Goal: Information Seeking & Learning: Understand process/instructions

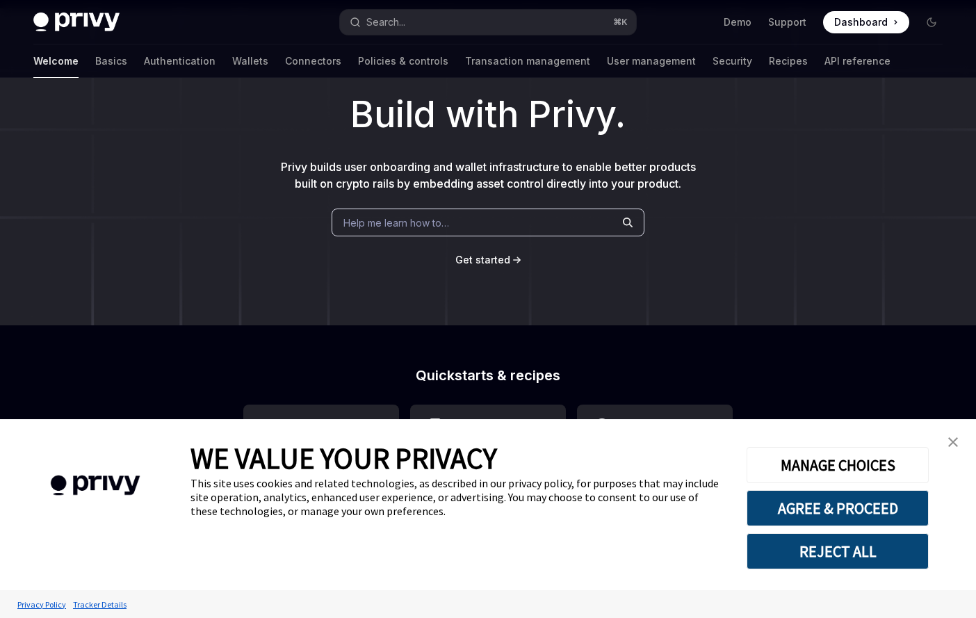
scroll to position [88, 0]
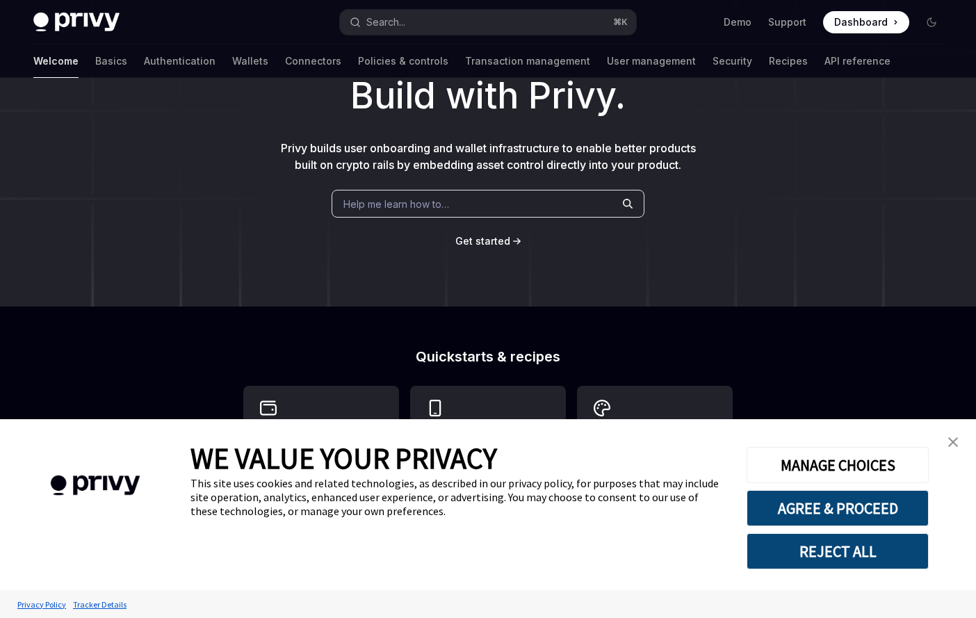
click at [951, 442] on img "close banner" at bounding box center [953, 442] width 10 height 10
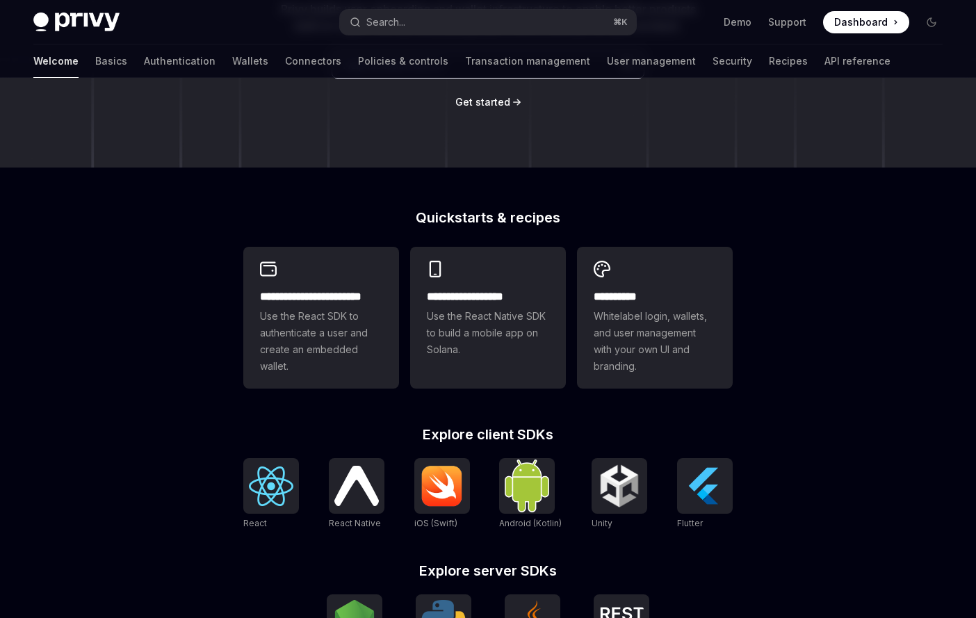
scroll to position [268, 0]
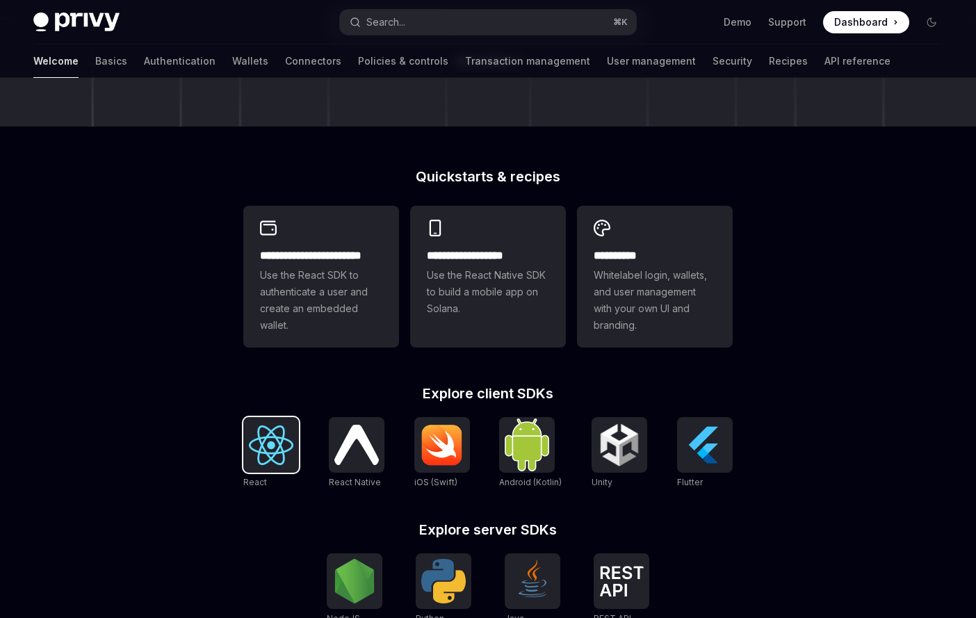
click at [277, 430] on img at bounding box center [271, 445] width 44 height 40
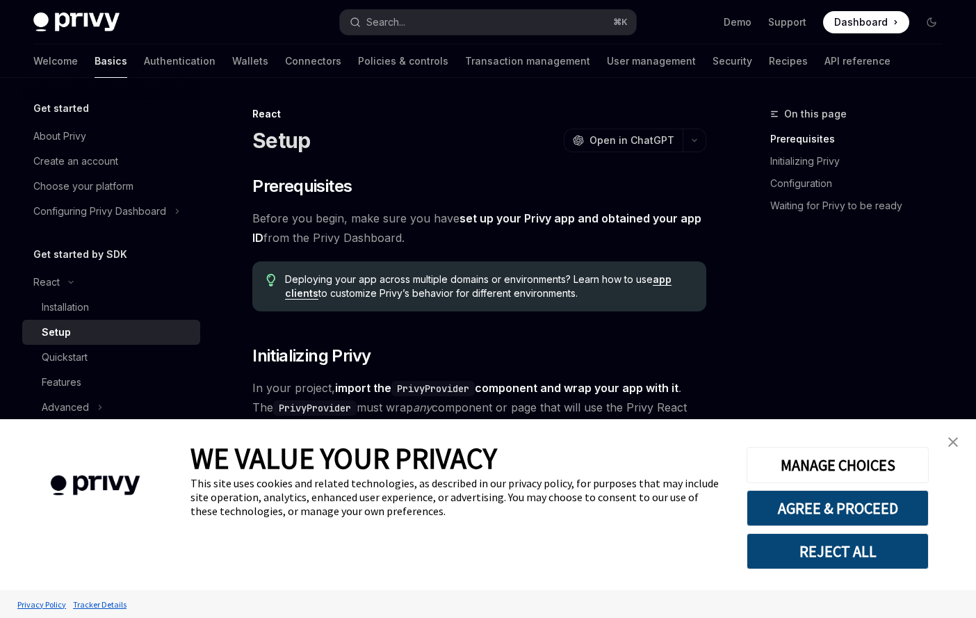
click at [952, 439] on img "close banner" at bounding box center [953, 442] width 10 height 10
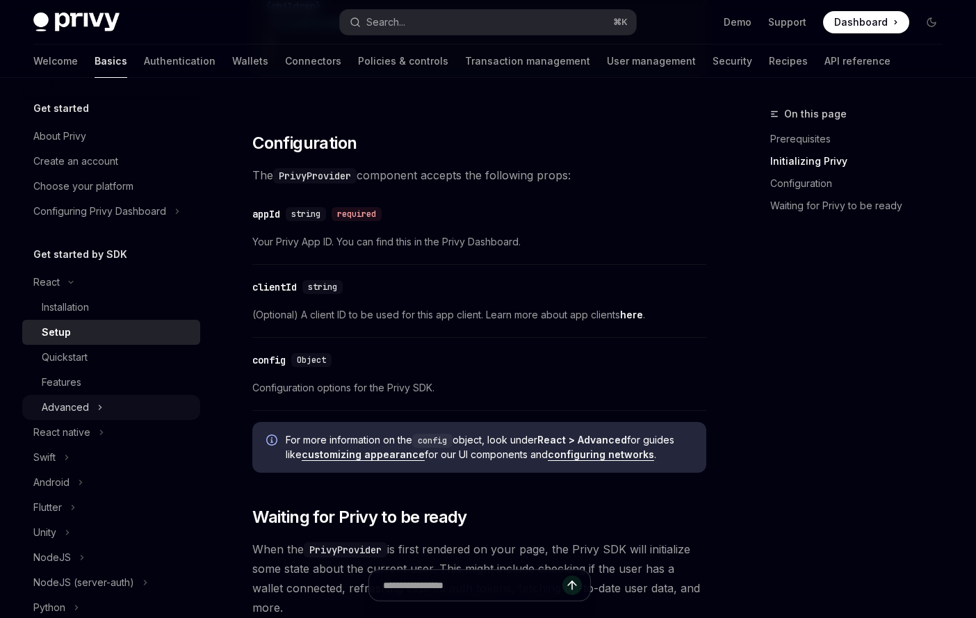
scroll to position [911, 0]
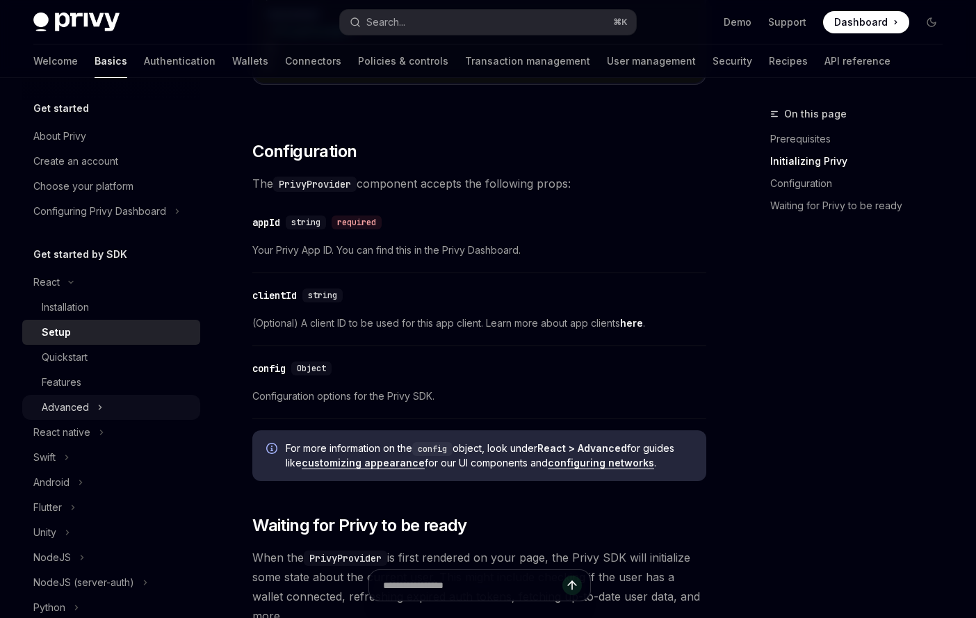
click at [89, 405] on button "Advanced" at bounding box center [111, 407] width 178 height 25
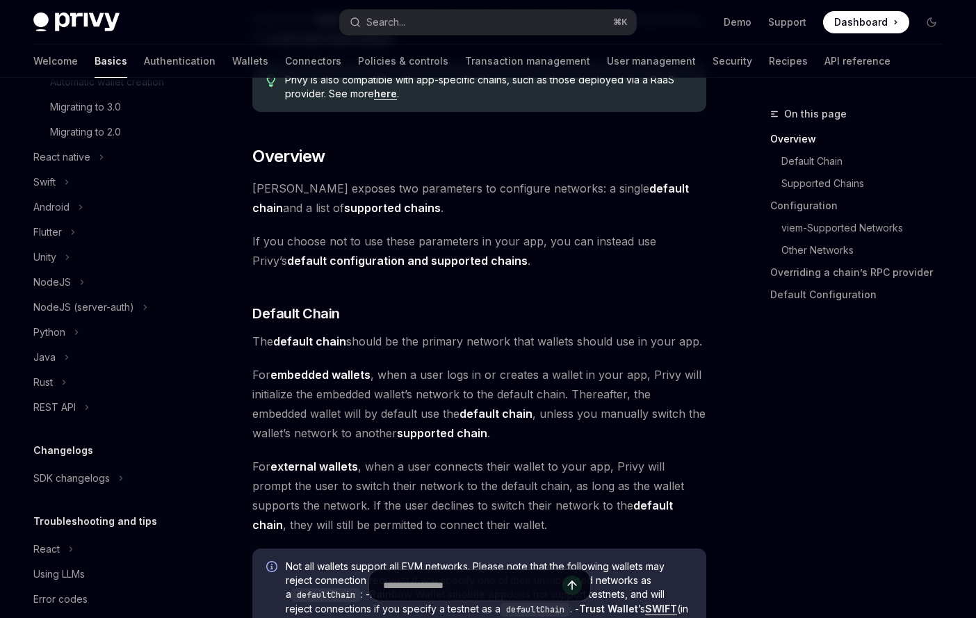
scroll to position [447, 0]
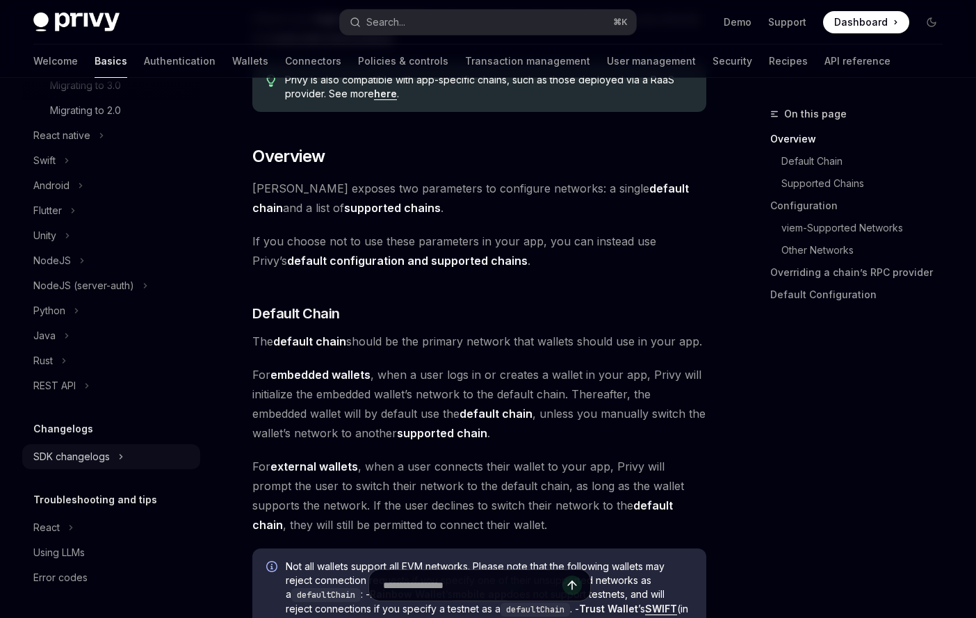
click at [93, 454] on div "SDK changelogs" at bounding box center [71, 456] width 76 height 17
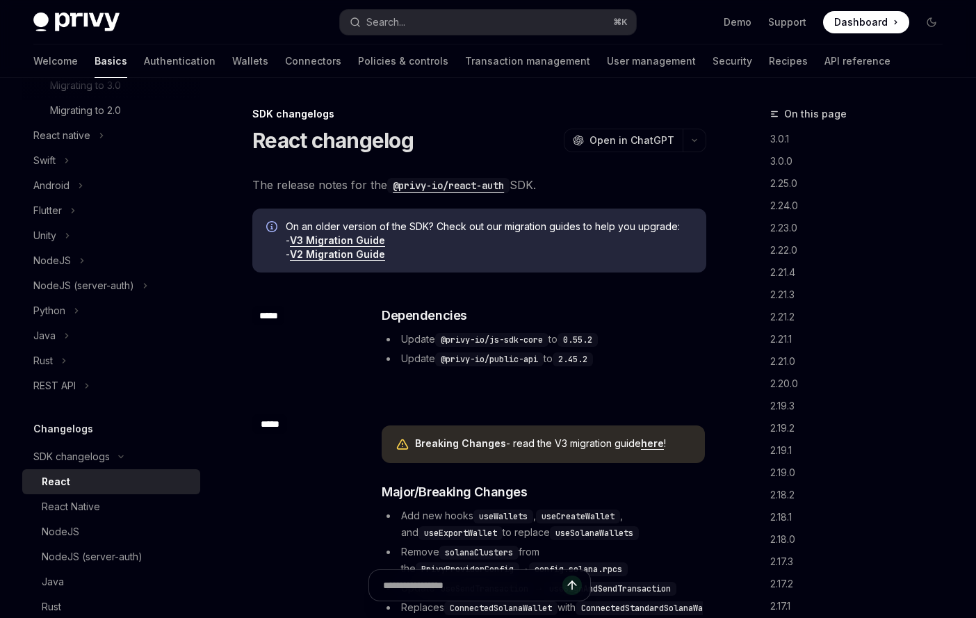
click at [102, 482] on div "React" at bounding box center [117, 481] width 150 height 17
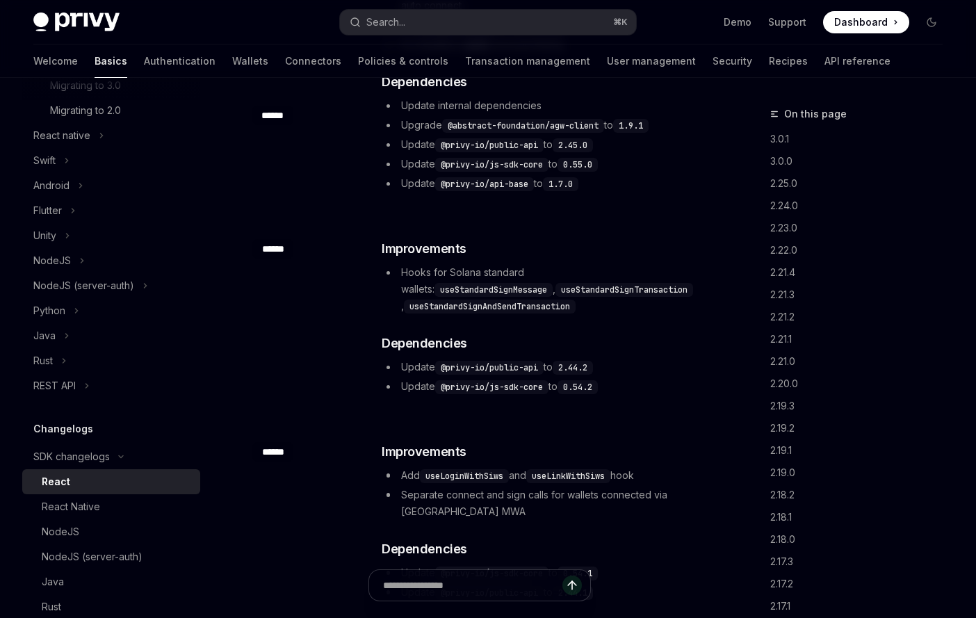
scroll to position [1434, 0]
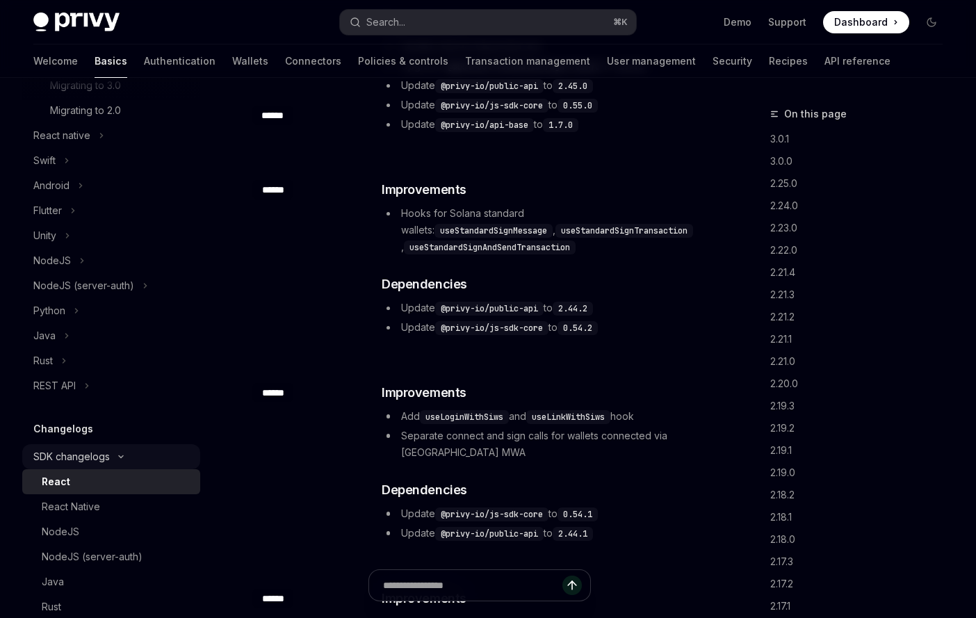
click at [94, 448] on div "SDK changelogs" at bounding box center [71, 456] width 76 height 17
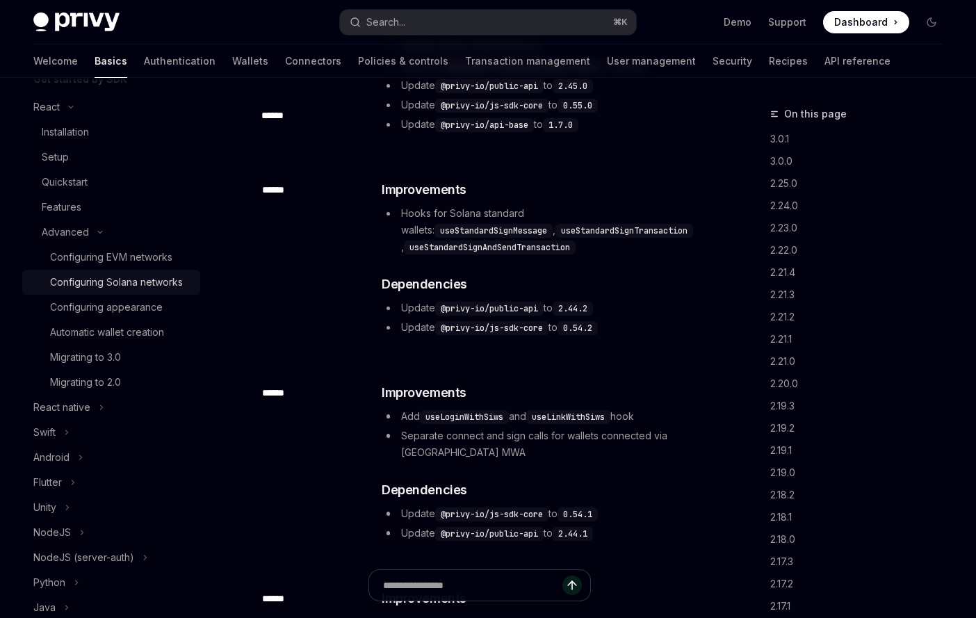
scroll to position [152, 0]
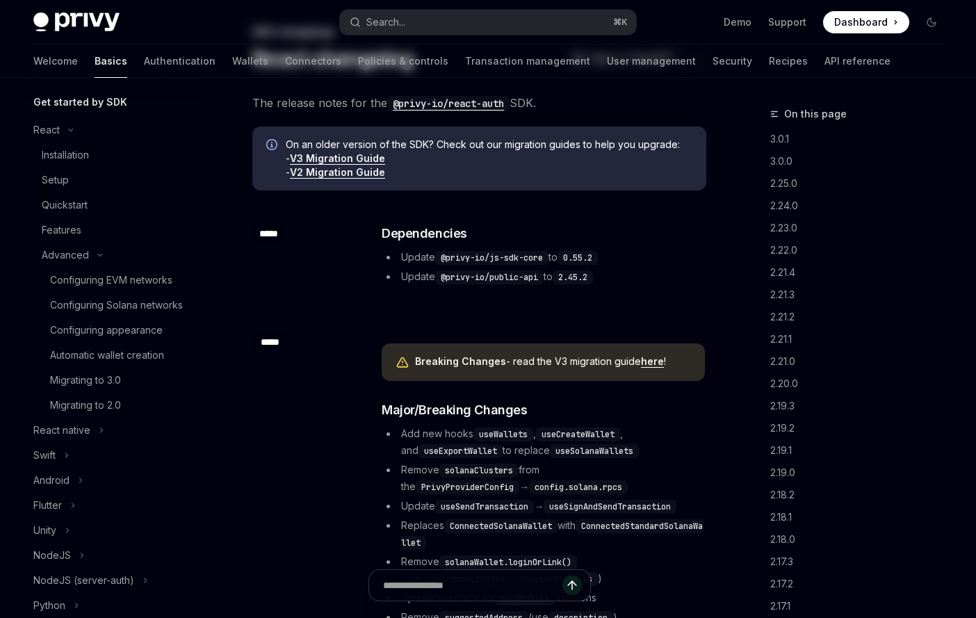
scroll to position [0, 0]
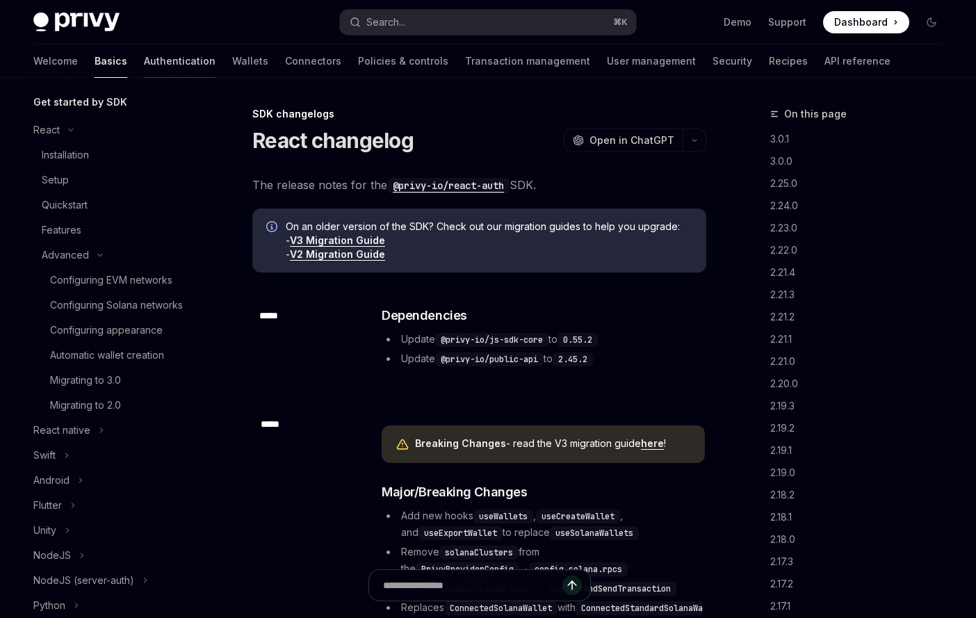
click at [144, 58] on link "Authentication" at bounding box center [180, 60] width 72 height 33
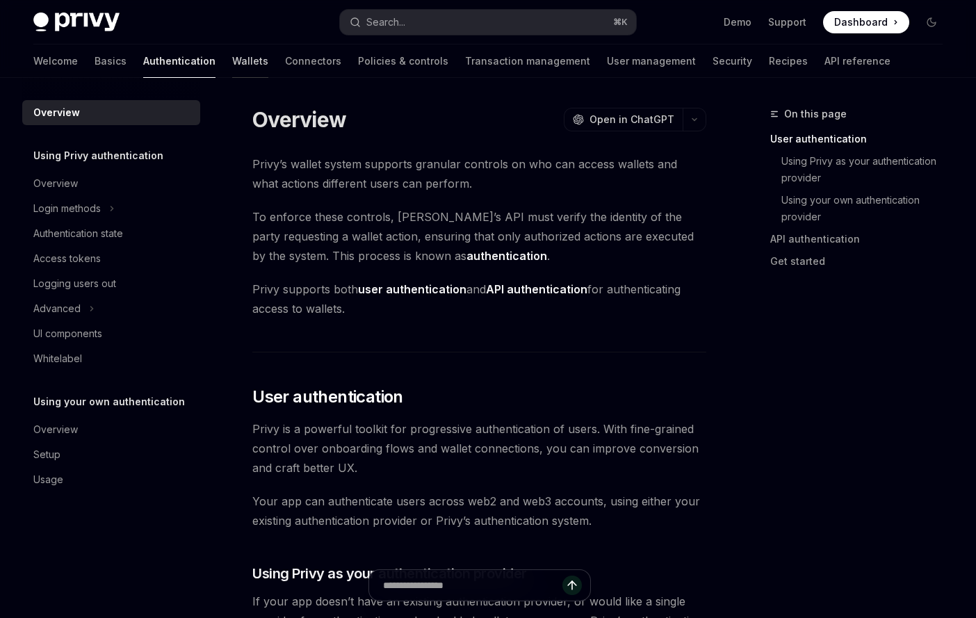
click at [232, 63] on link "Wallets" at bounding box center [250, 60] width 36 height 33
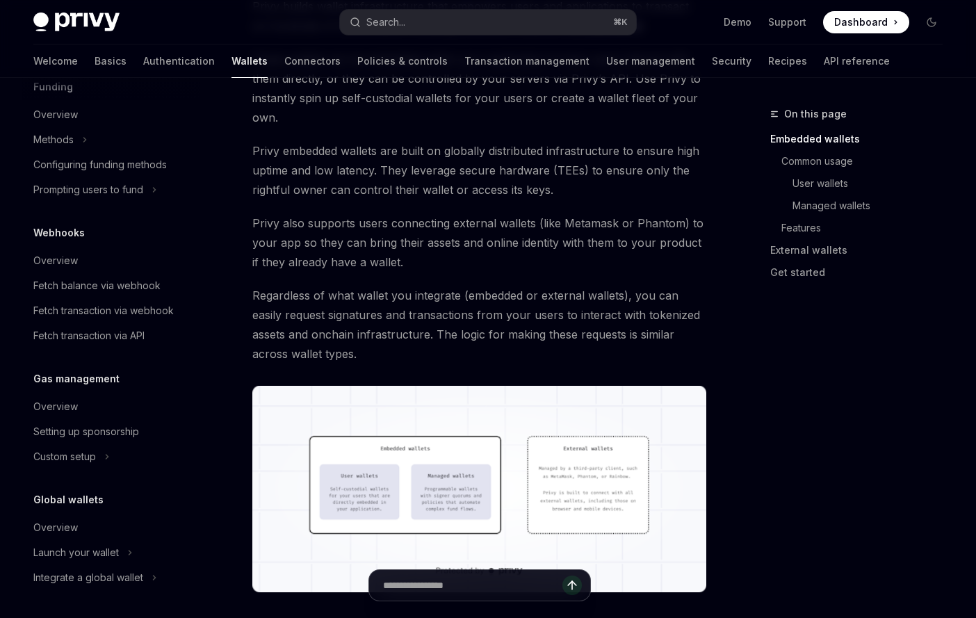
scroll to position [1, 0]
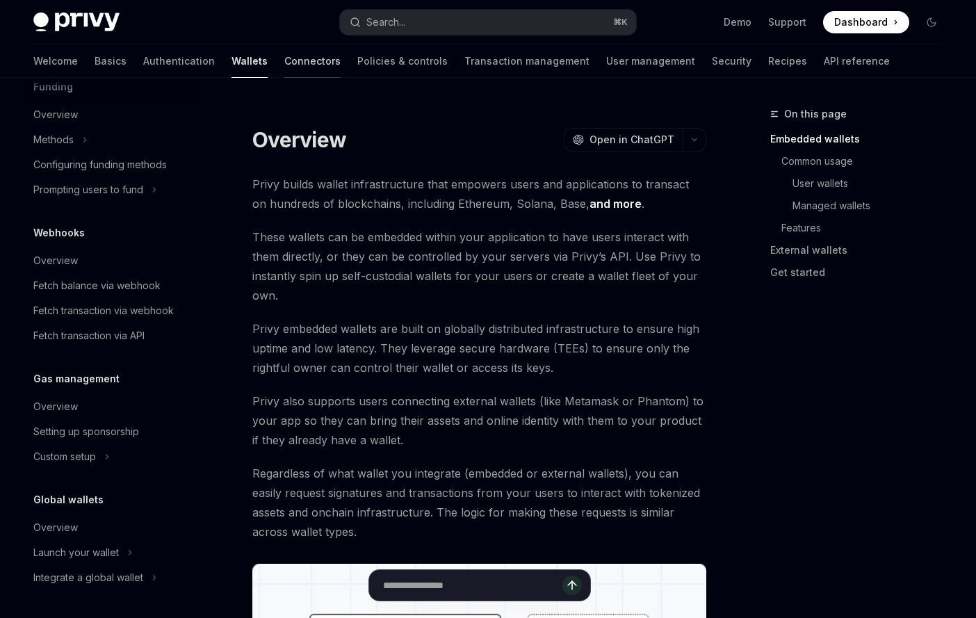
click at [284, 64] on link "Connectors" at bounding box center [312, 60] width 56 height 33
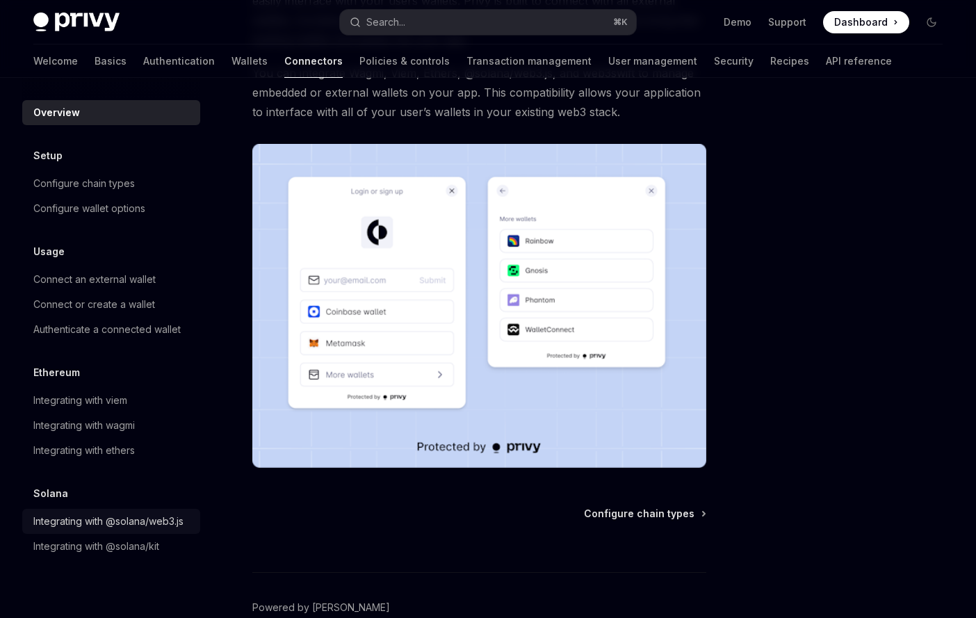
scroll to position [201, 0]
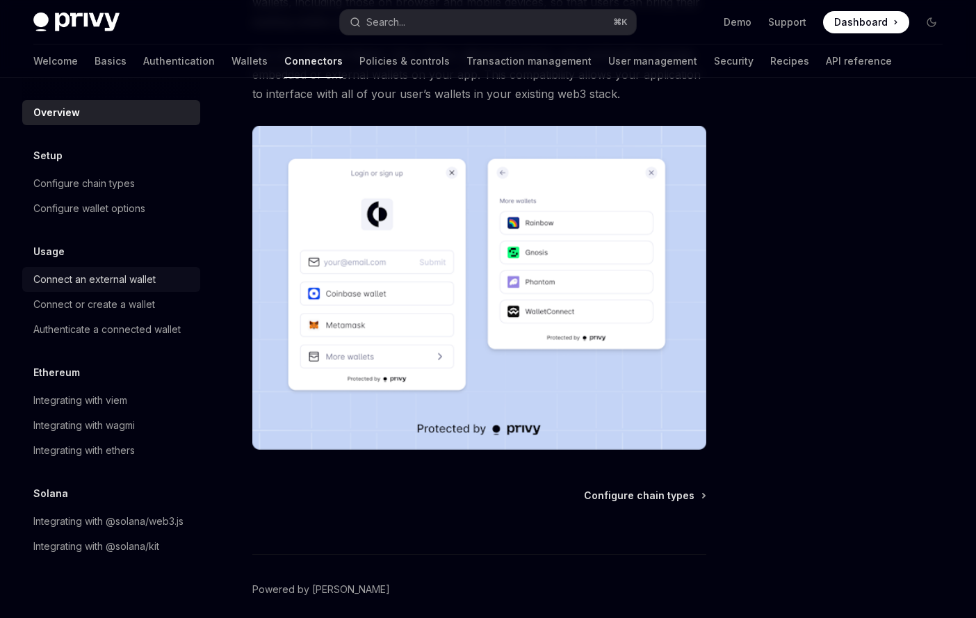
click at [125, 285] on div "Connect an external wallet" at bounding box center [94, 279] width 122 height 17
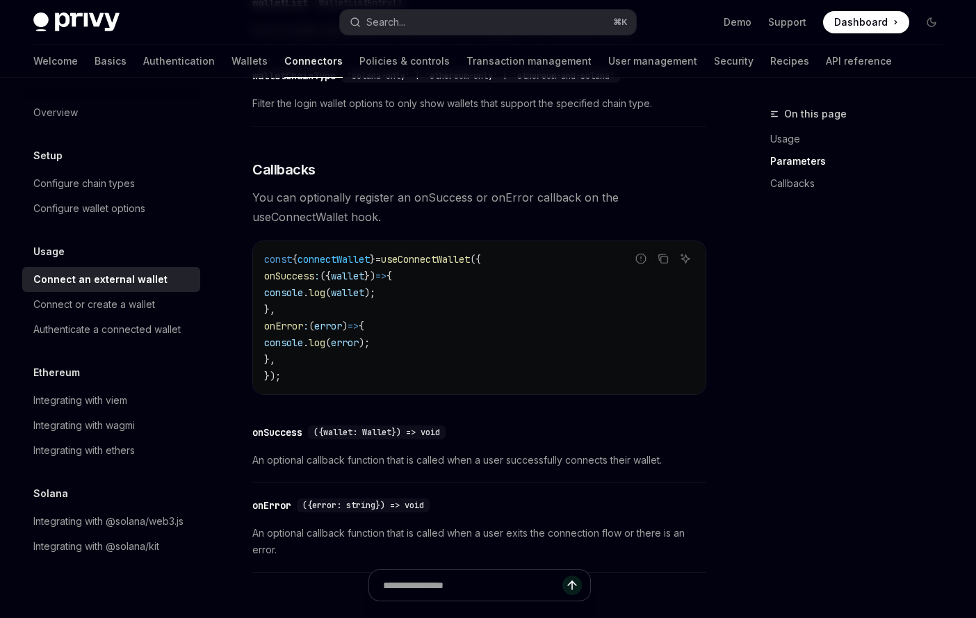
scroll to position [750, 0]
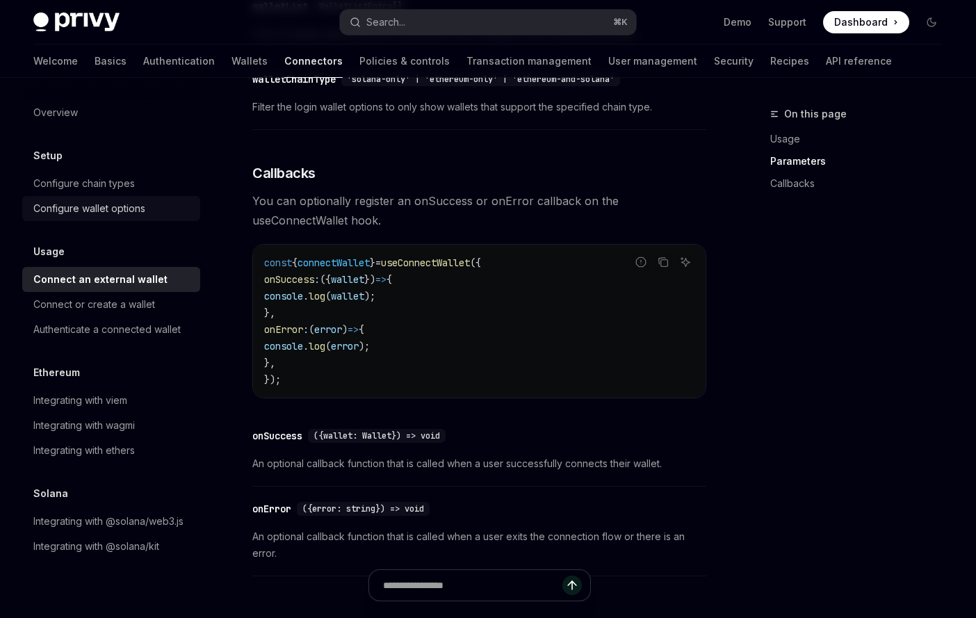
click at [134, 209] on div "Configure wallet options" at bounding box center [89, 208] width 112 height 17
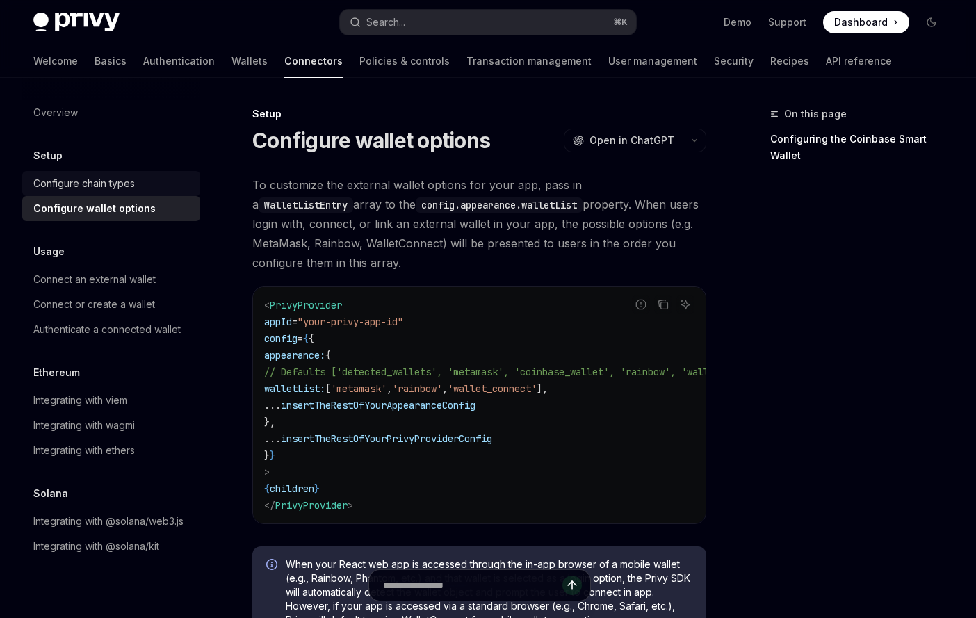
click at [120, 176] on div "Configure chain types" at bounding box center [84, 183] width 102 height 17
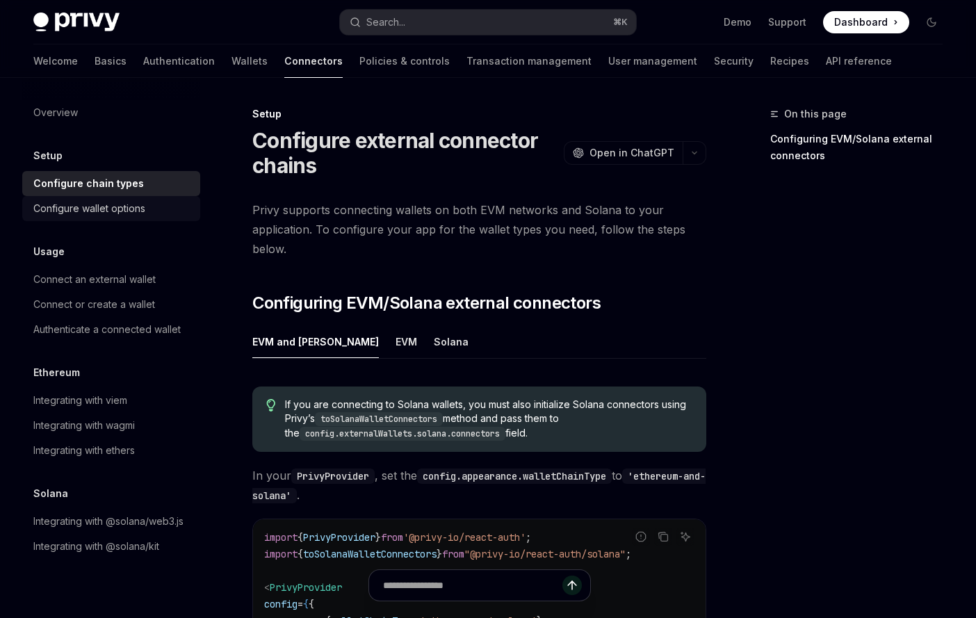
click at [120, 199] on link "Configure wallet options" at bounding box center [111, 208] width 178 height 25
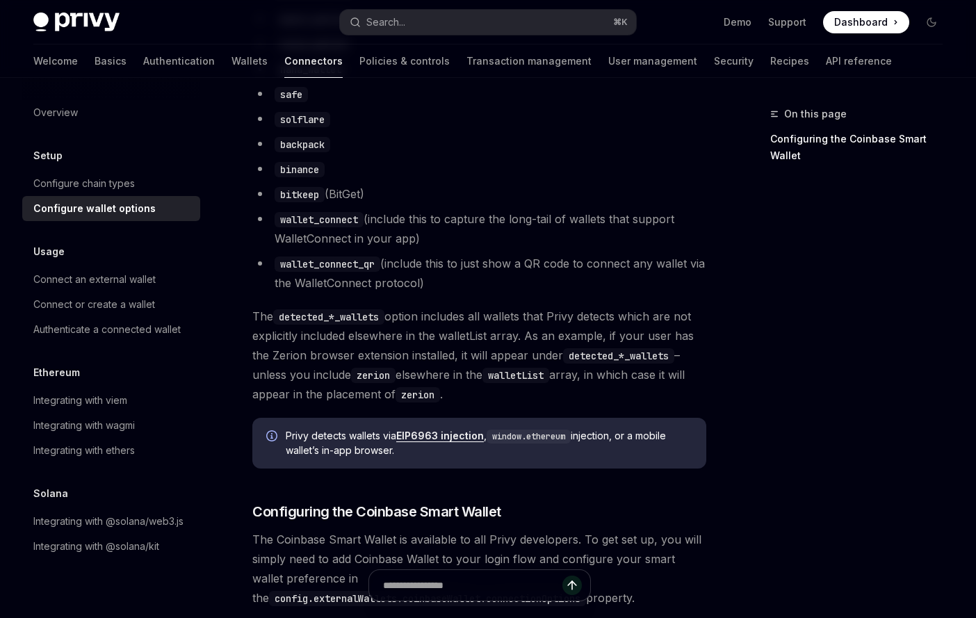
scroll to position [1227, 0]
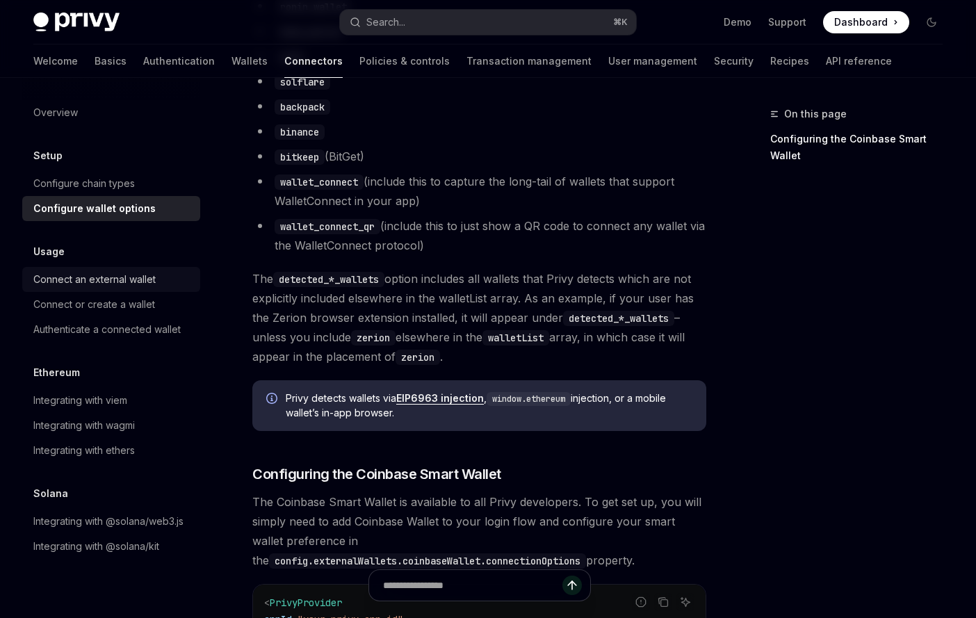
click at [158, 279] on div "Connect an external wallet" at bounding box center [112, 279] width 159 height 17
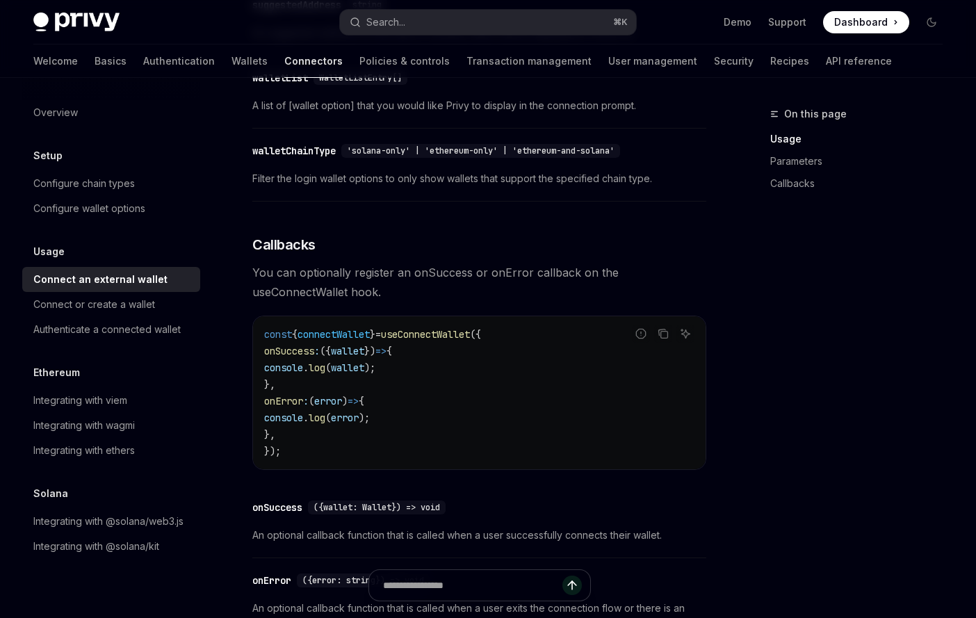
scroll to position [945, 0]
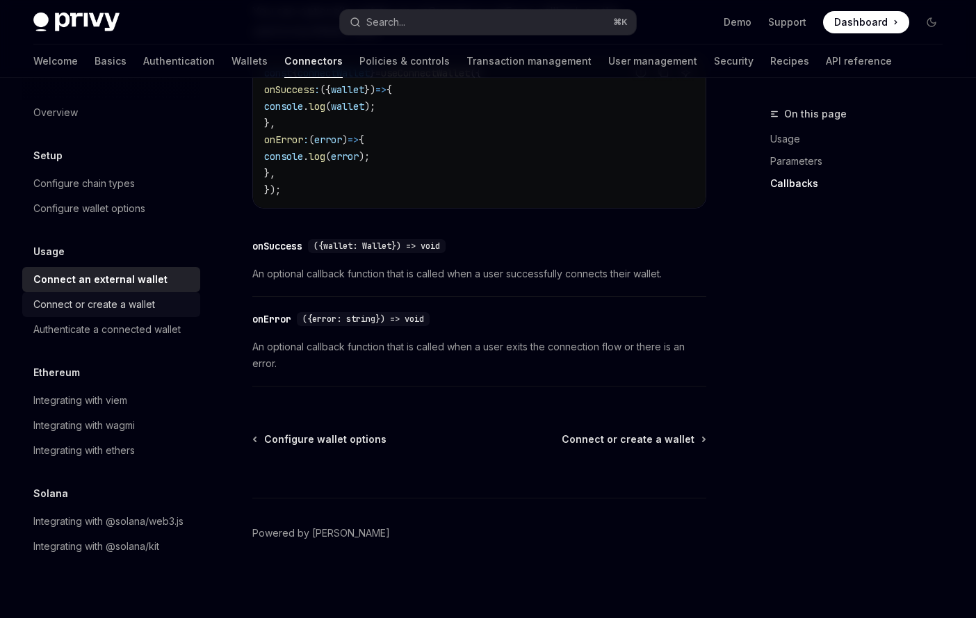
click at [121, 316] on ul "Connect an external wallet Connect or create a wallet Authenticate a connected …" at bounding box center [111, 304] width 178 height 75
click at [136, 330] on div "Authenticate a connected wallet" at bounding box center [106, 329] width 147 height 17
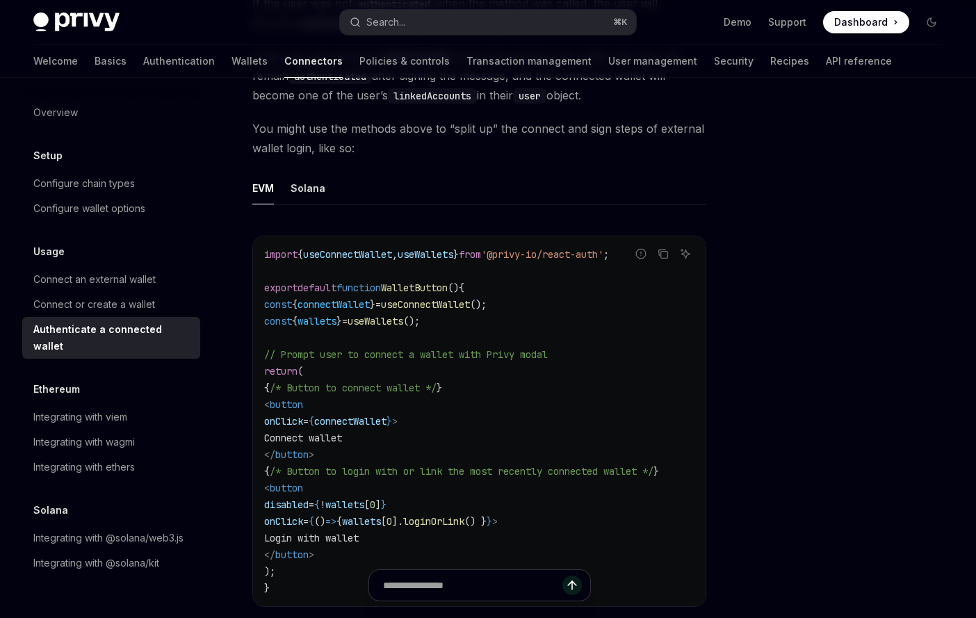
scroll to position [919, 0]
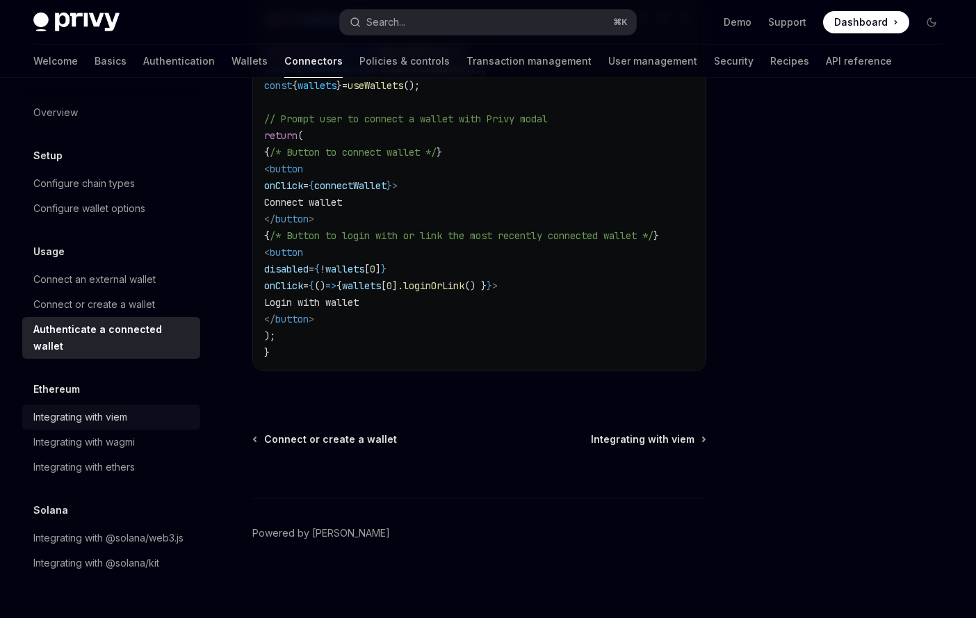
click at [111, 409] on div "Integrating with viem" at bounding box center [80, 417] width 94 height 17
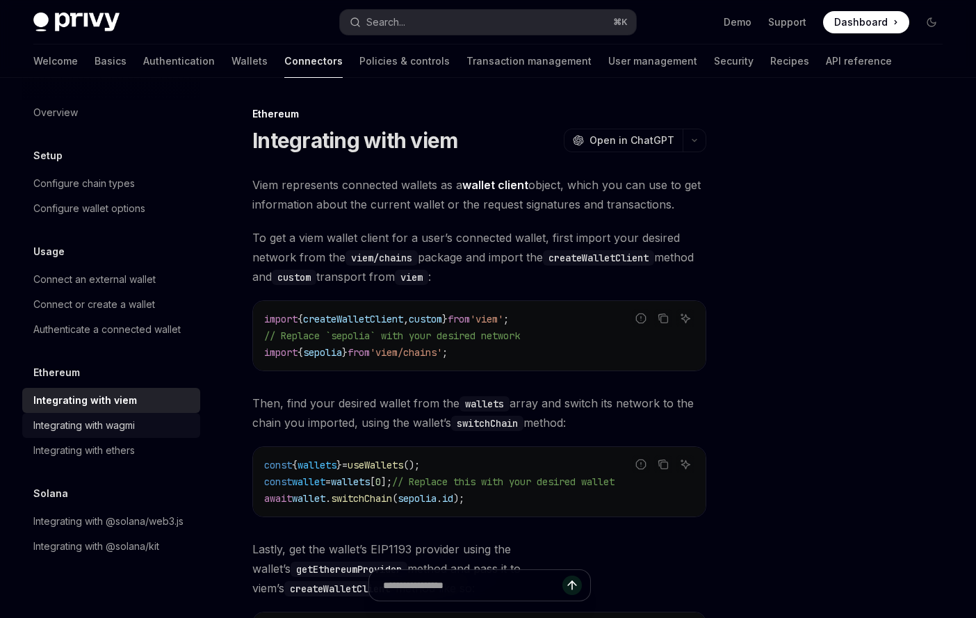
click at [117, 434] on link "Integrating with wagmi" at bounding box center [111, 425] width 178 height 25
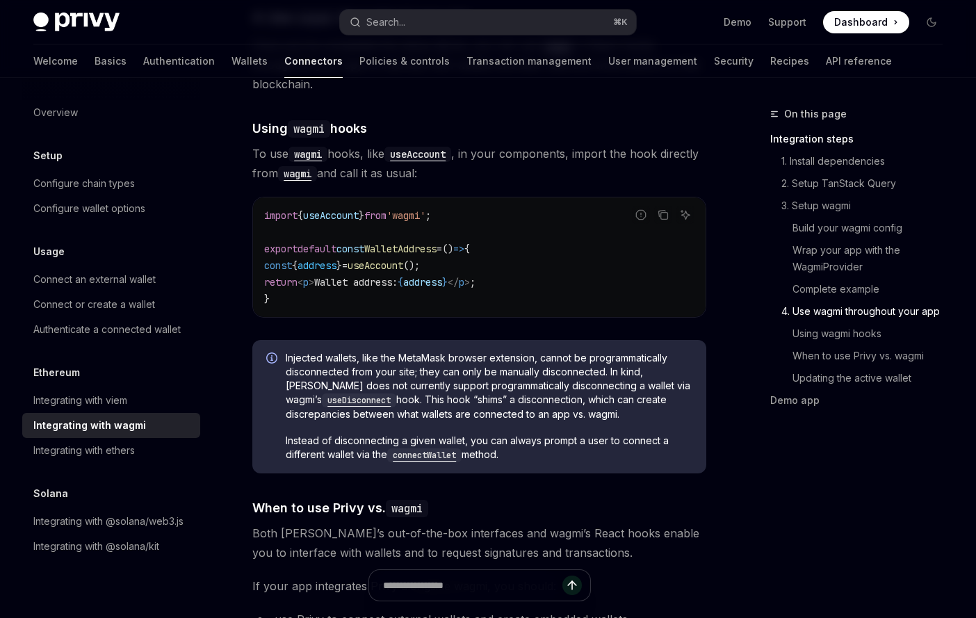
scroll to position [3010, 0]
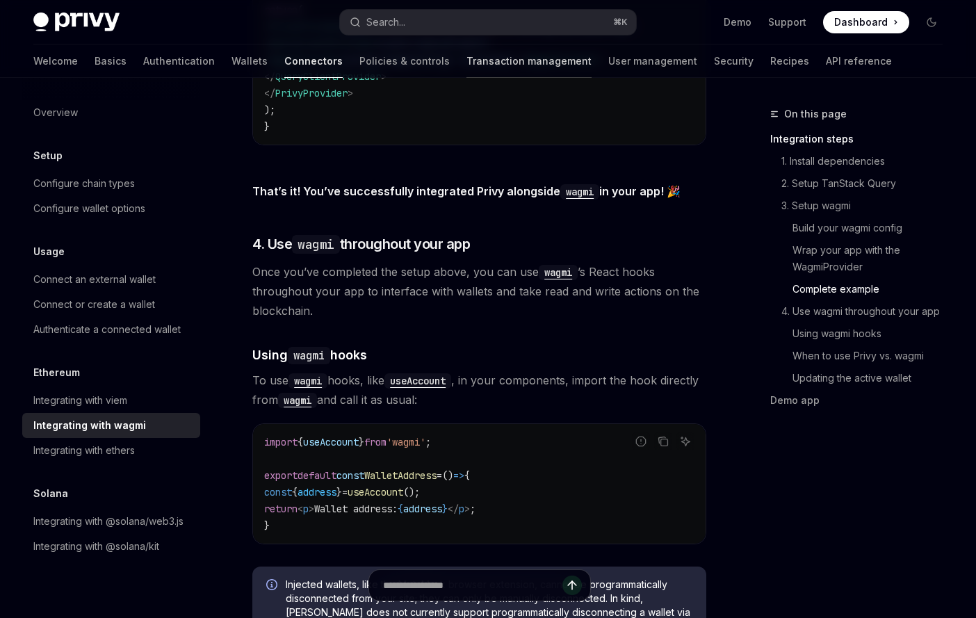
click at [466, 63] on link "Transaction management" at bounding box center [528, 60] width 125 height 33
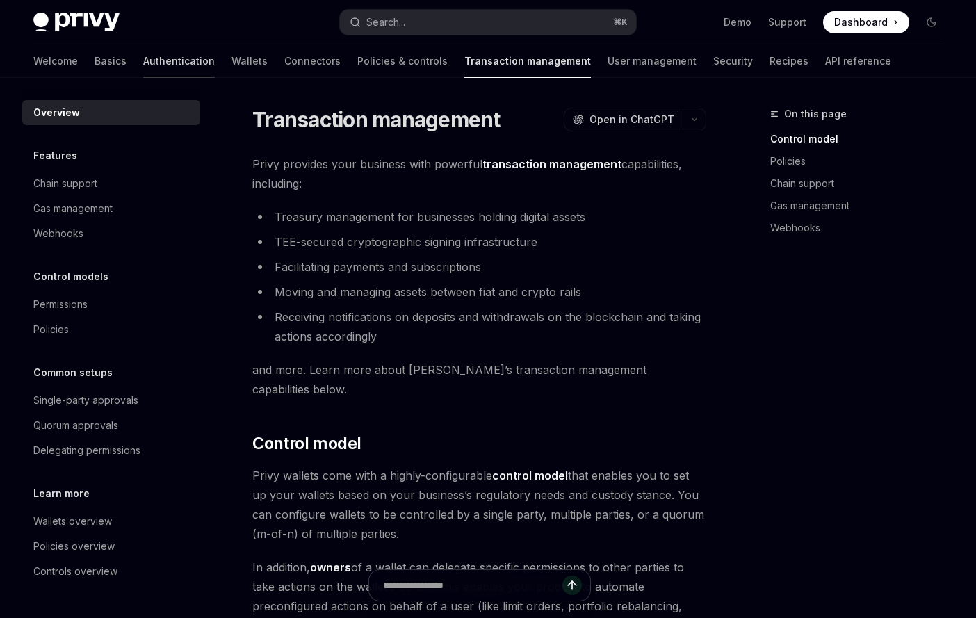
click at [143, 70] on link "Authentication" at bounding box center [179, 60] width 72 height 33
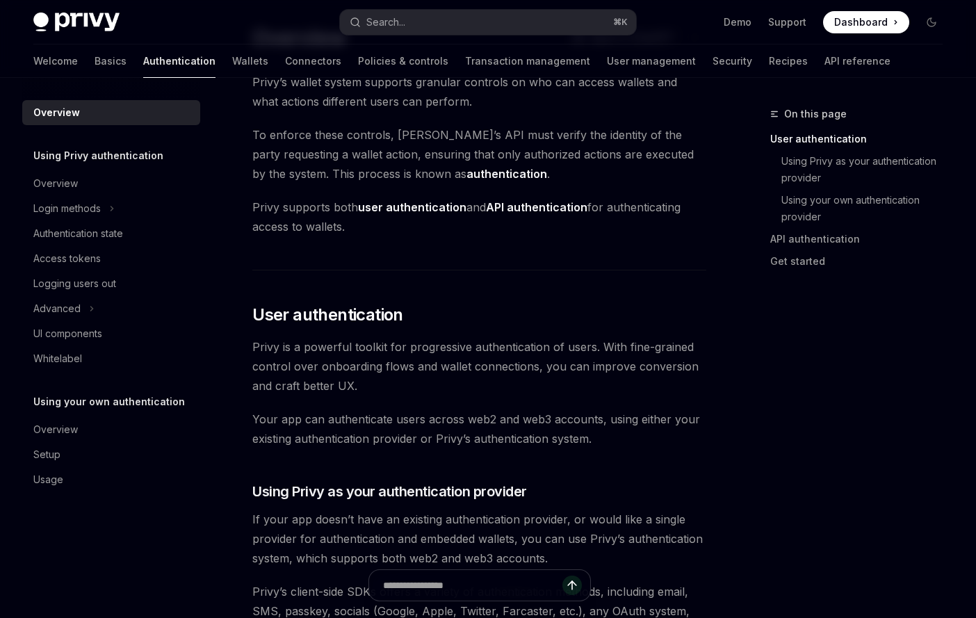
scroll to position [86, 0]
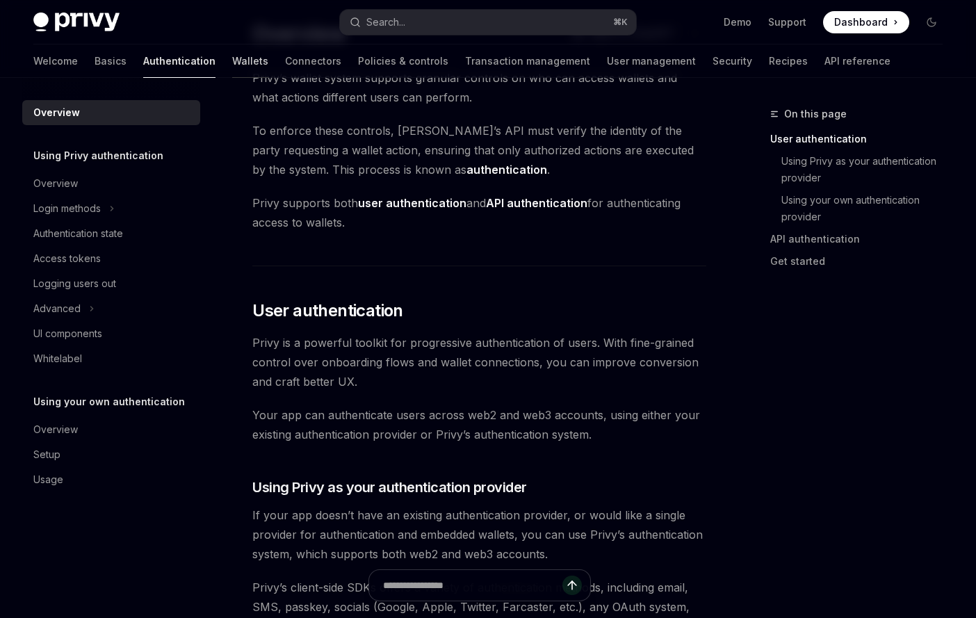
click at [232, 68] on link "Wallets" at bounding box center [250, 60] width 36 height 33
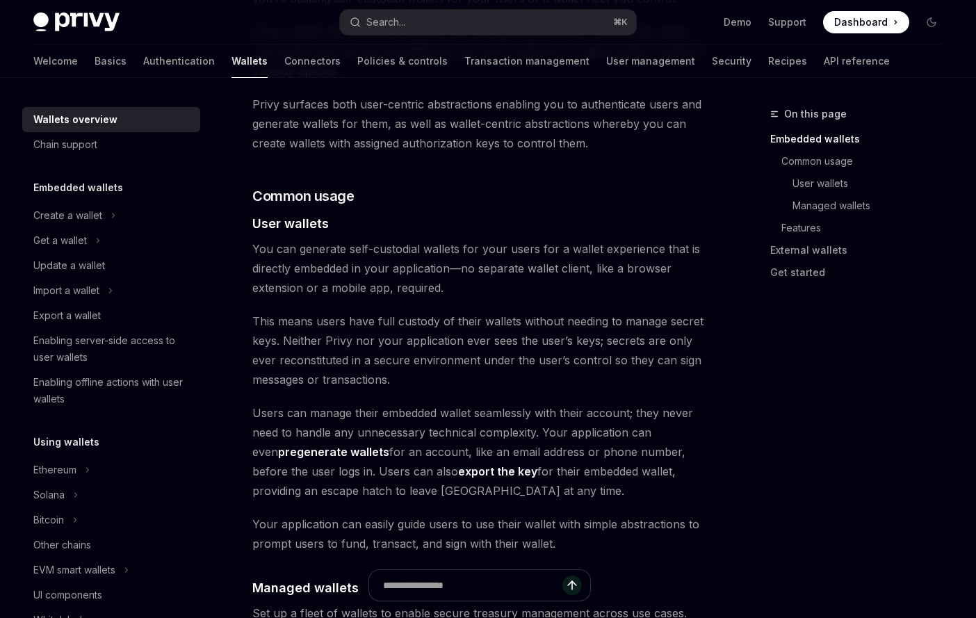
scroll to position [879, 0]
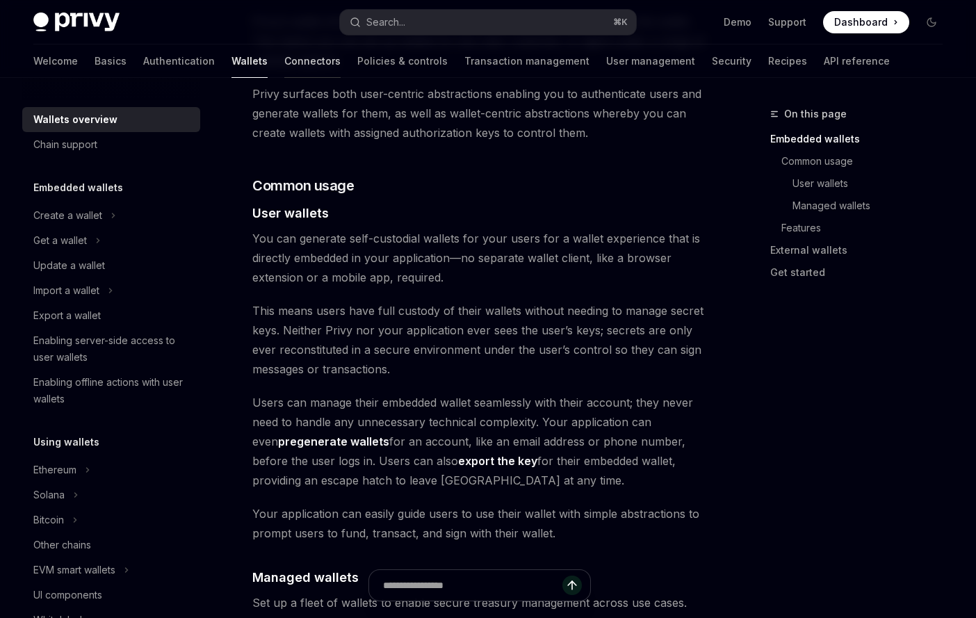
click at [284, 60] on link "Connectors" at bounding box center [312, 60] width 56 height 33
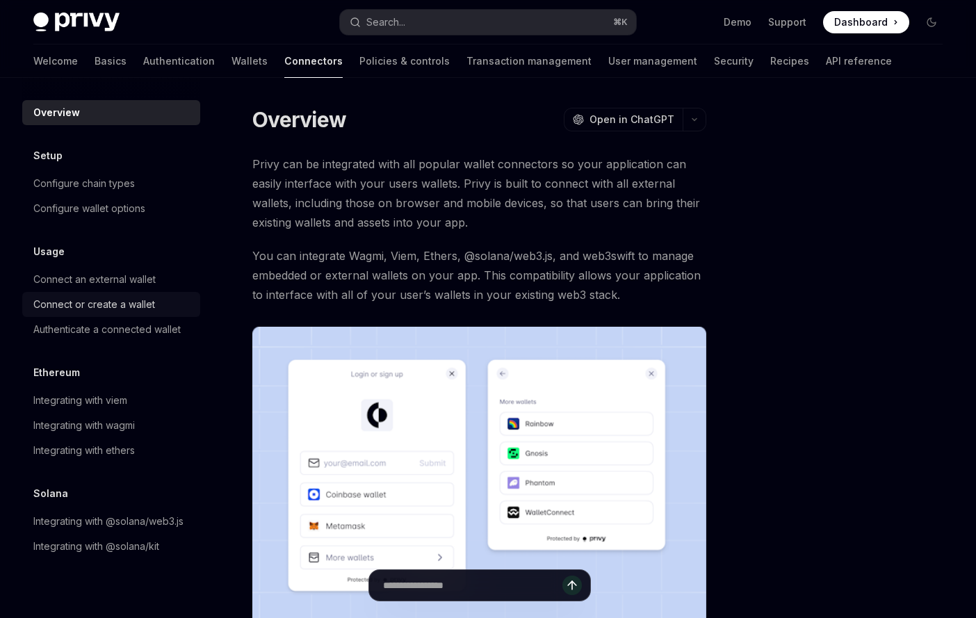
click at [127, 300] on div "Connect or create a wallet" at bounding box center [94, 304] width 122 height 17
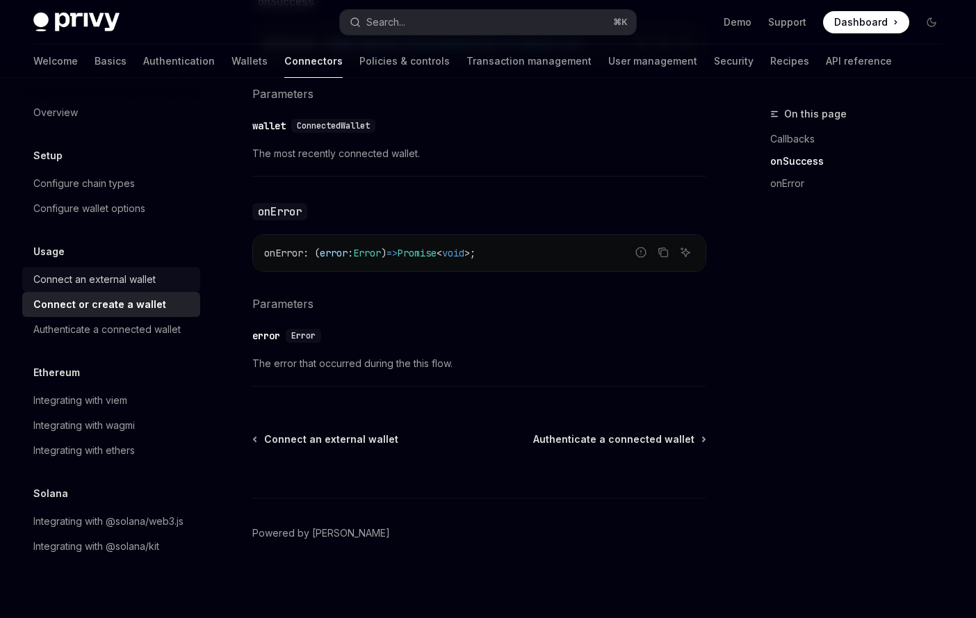
click at [94, 274] on div "Connect an external wallet" at bounding box center [94, 279] width 122 height 17
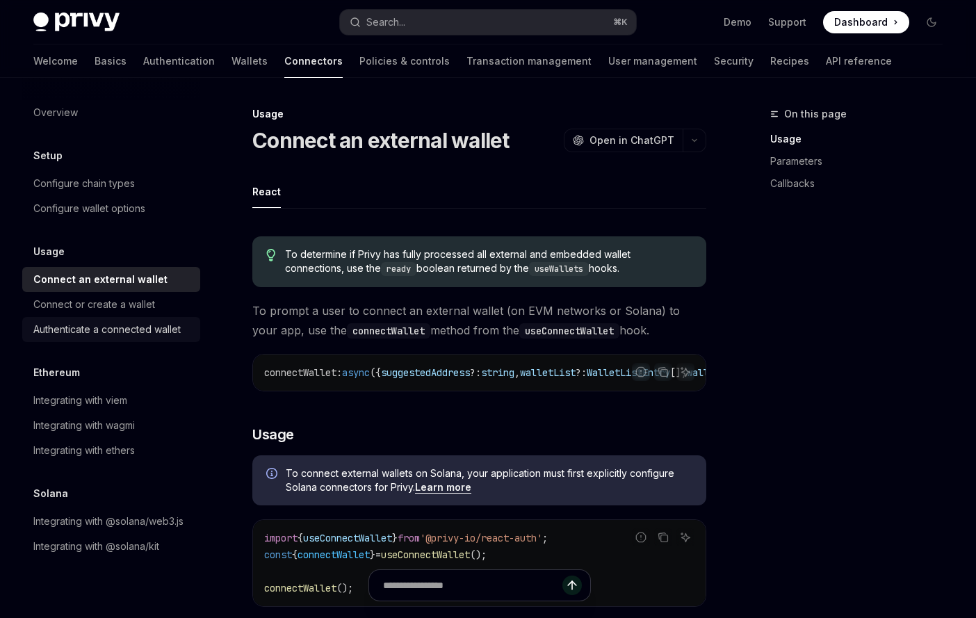
click at [122, 335] on div "Authenticate a connected wallet" at bounding box center [106, 329] width 147 height 17
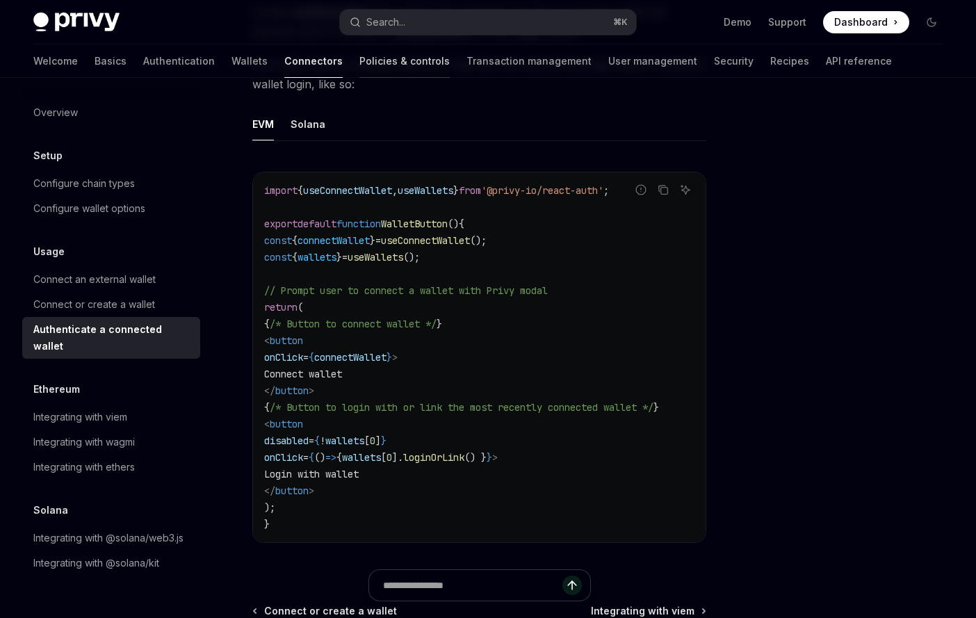
click at [359, 65] on link "Policies & controls" at bounding box center [404, 60] width 90 height 33
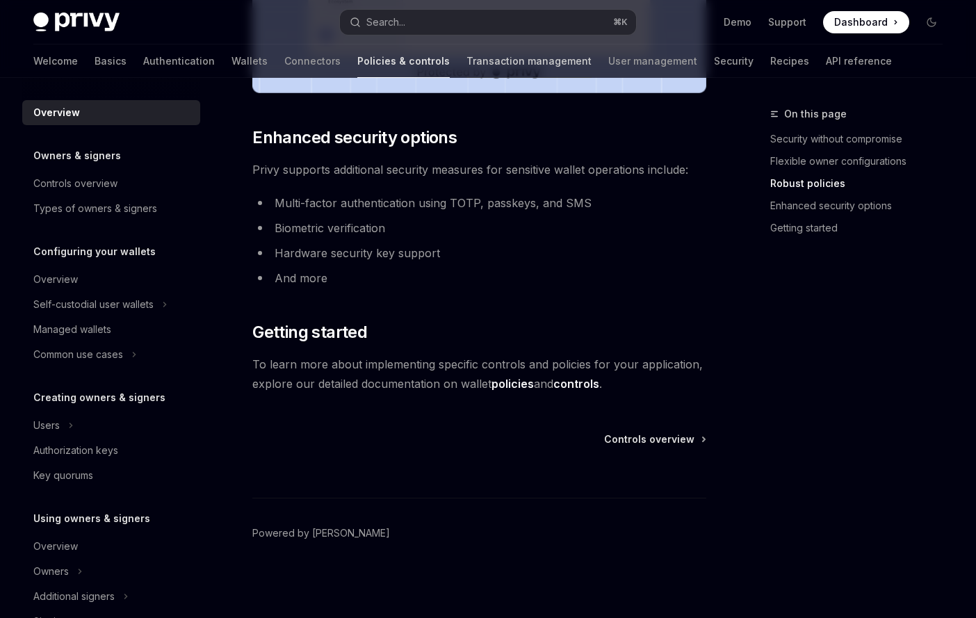
click at [466, 63] on link "Transaction management" at bounding box center [528, 60] width 125 height 33
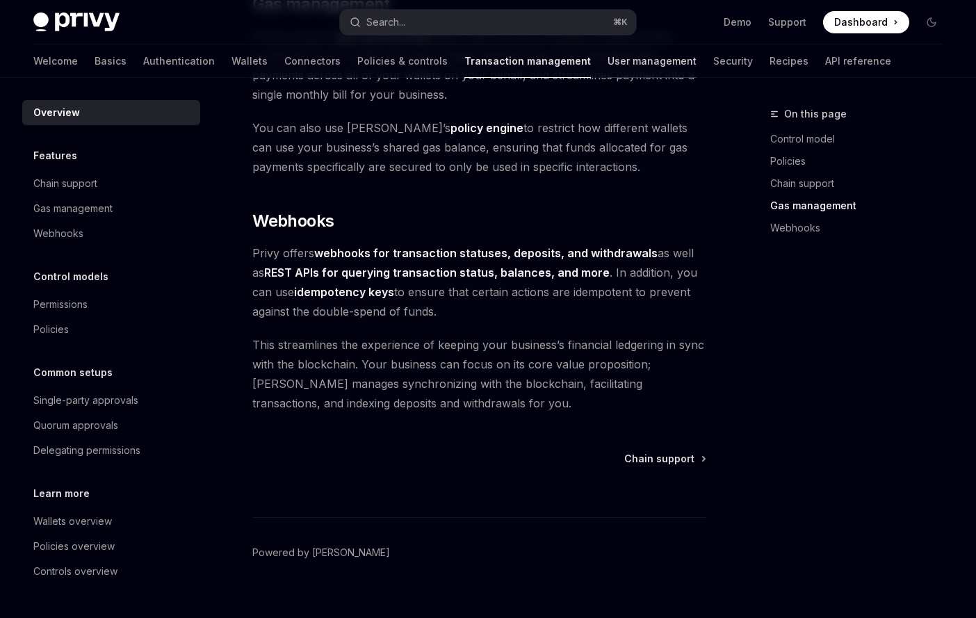
click at [608, 67] on link "User management" at bounding box center [652, 60] width 89 height 33
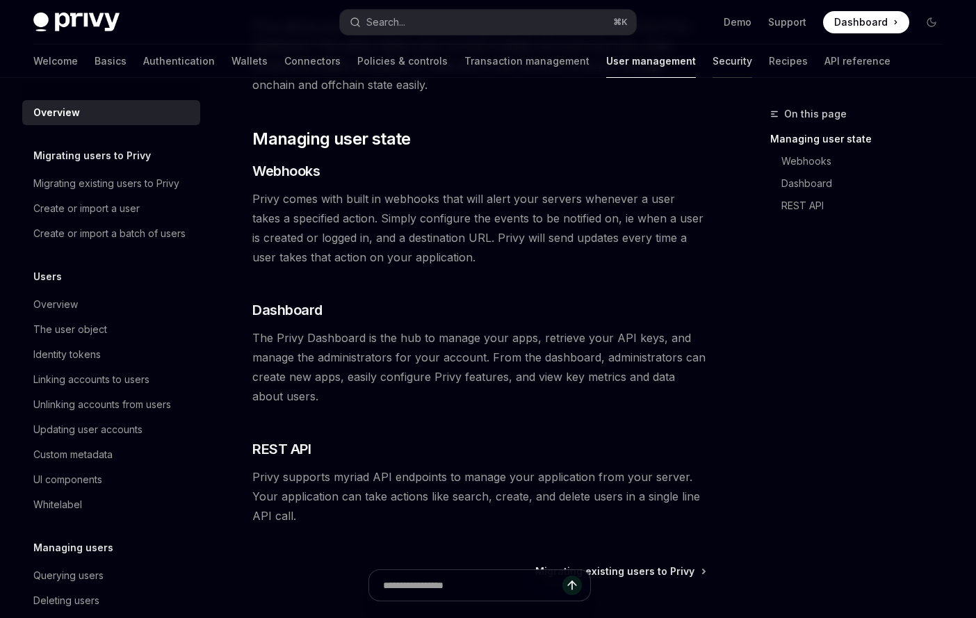
click at [713, 70] on link "Security" at bounding box center [733, 60] width 40 height 33
type textarea "*"
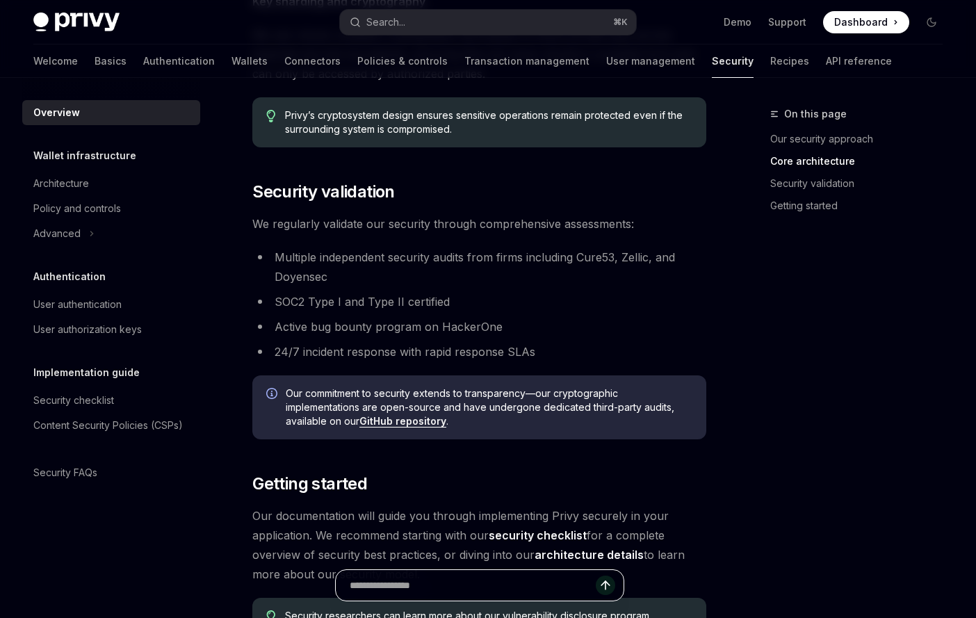
click at [468, 587] on input "Ask a question..." at bounding box center [473, 585] width 246 height 31
click at [493, 594] on input "Ask a question..." at bounding box center [473, 585] width 246 height 31
paste input "**********"
type input "**********"
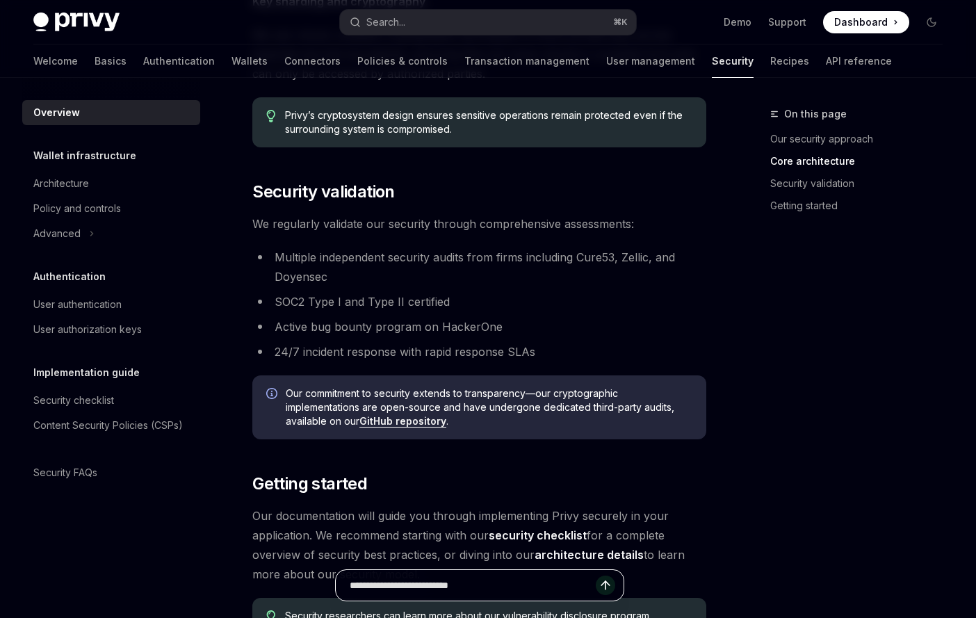
type textarea "*"
click at [411, 342] on li "24/7 incident response with rapid response SLAs" at bounding box center [479, 351] width 454 height 19
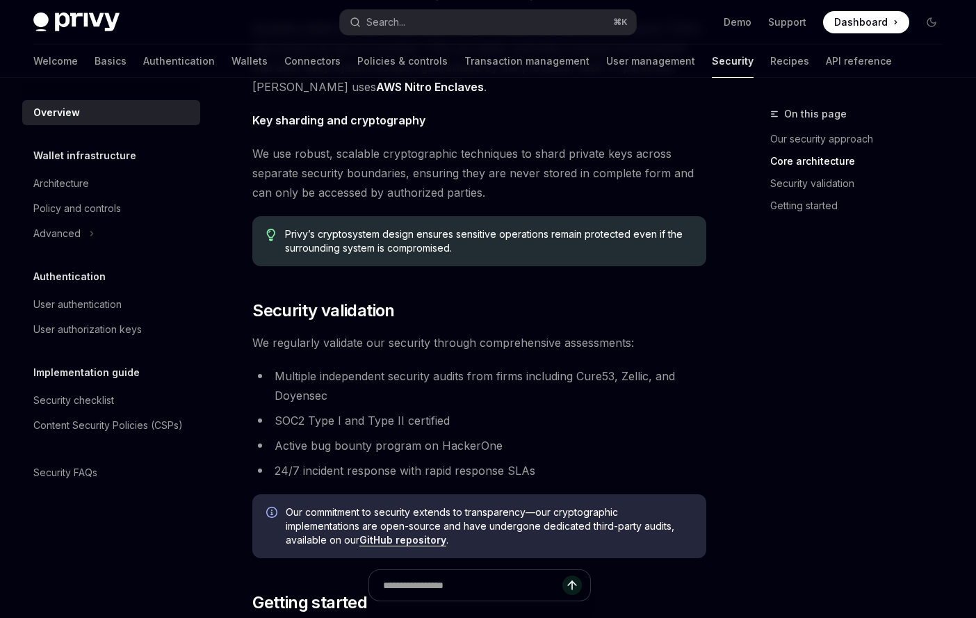
scroll to position [554, 0]
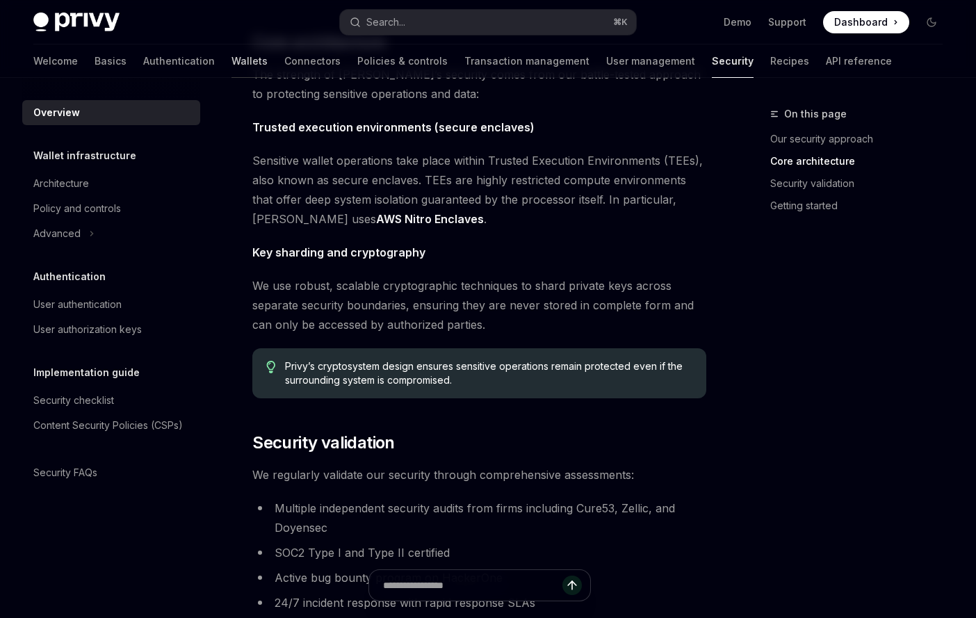
click at [232, 54] on link "Wallets" at bounding box center [250, 60] width 36 height 33
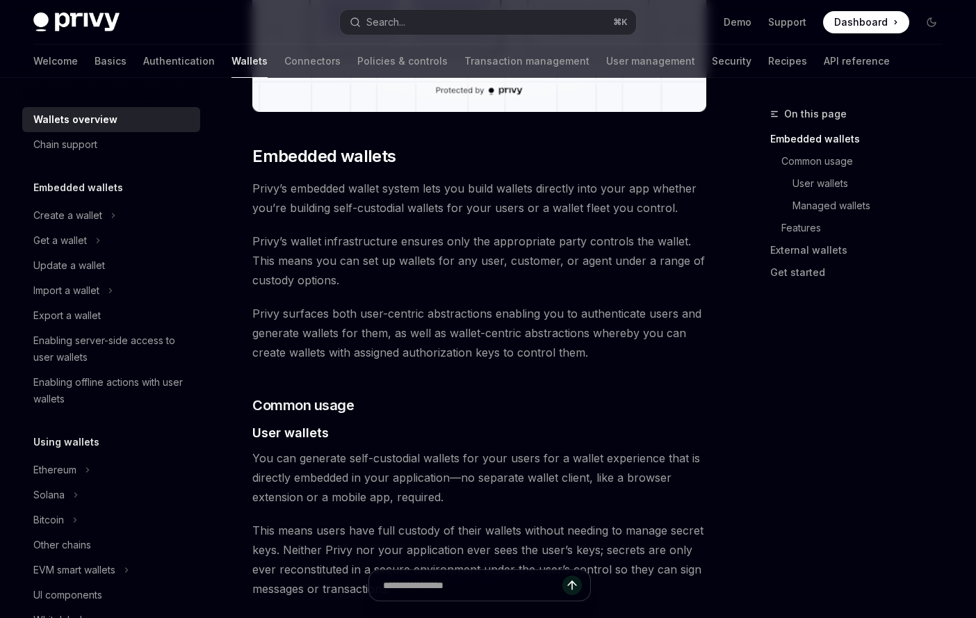
scroll to position [676, 0]
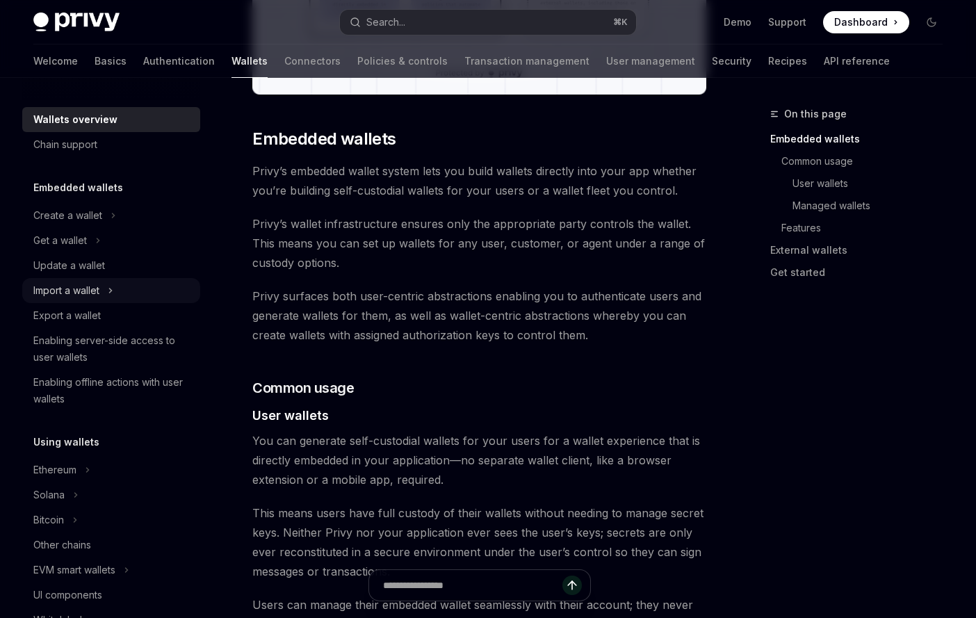
click at [124, 291] on button "Import a wallet" at bounding box center [111, 290] width 178 height 25
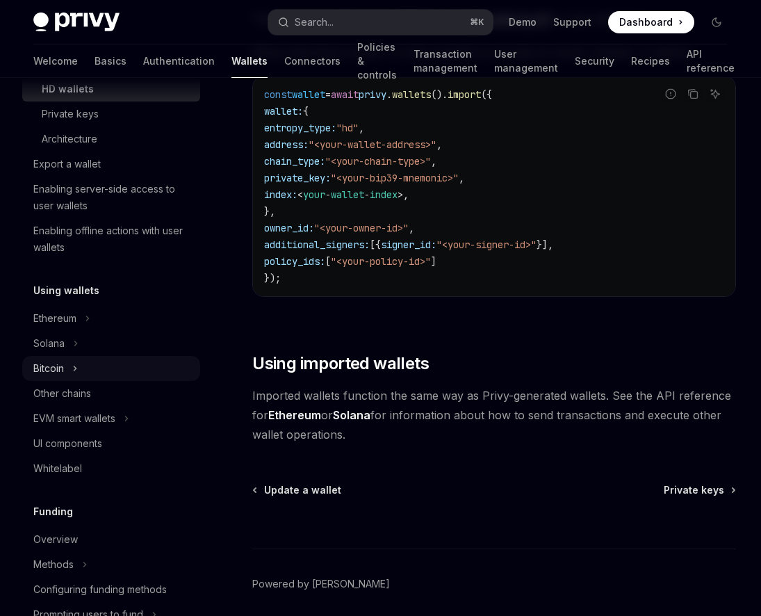
scroll to position [243, 0]
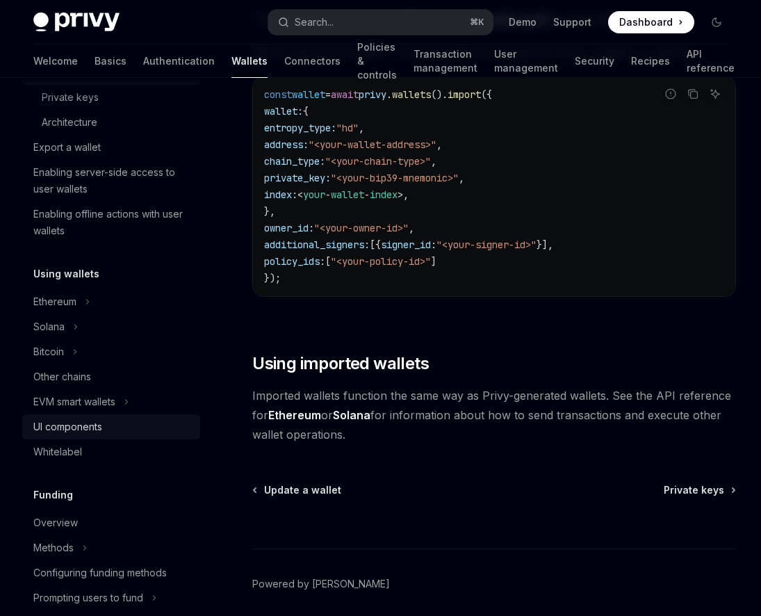
click at [118, 424] on div "UI components" at bounding box center [112, 427] width 159 height 17
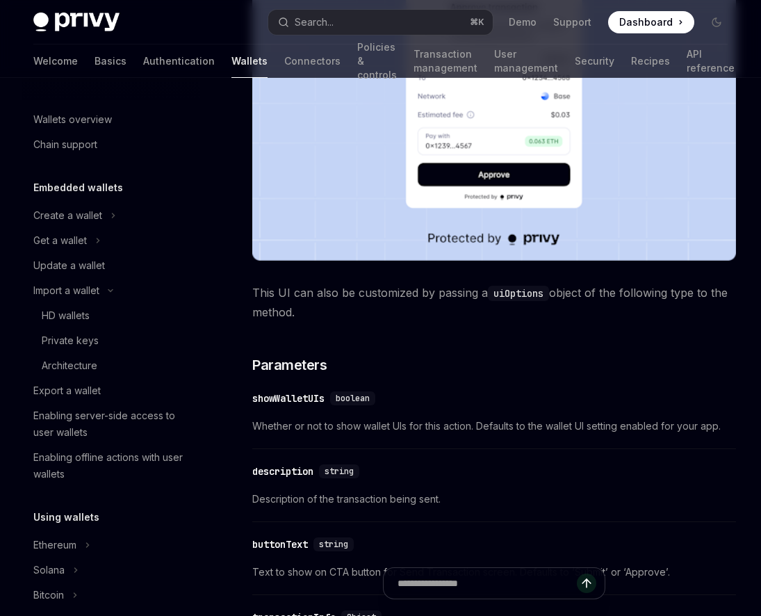
scroll to position [1383, 0]
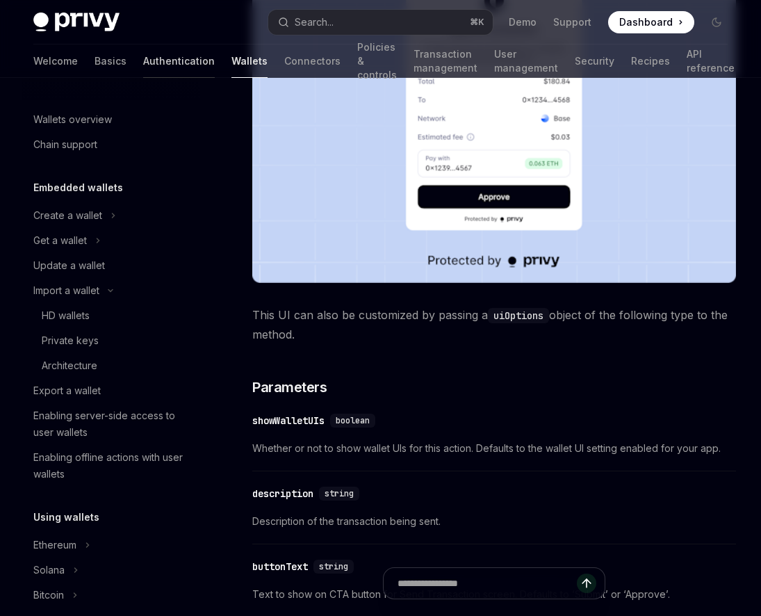
click at [143, 65] on link "Authentication" at bounding box center [179, 60] width 72 height 33
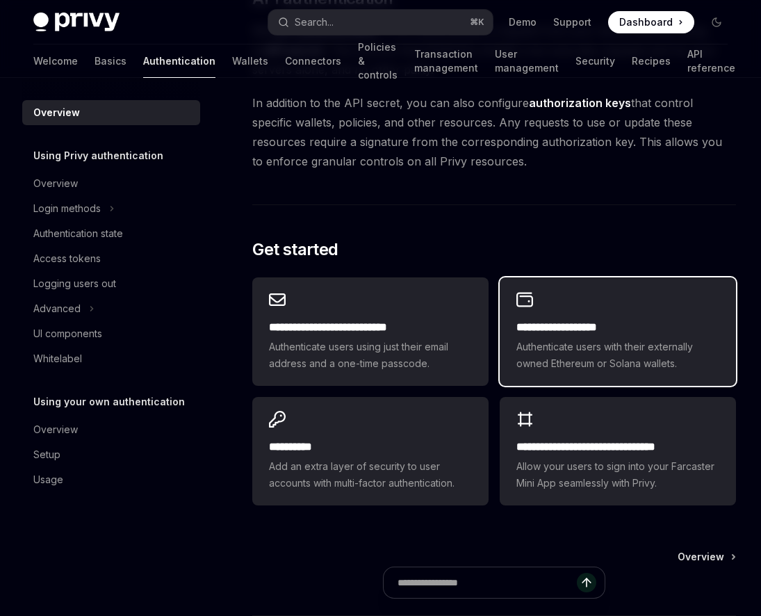
scroll to position [1063, 0]
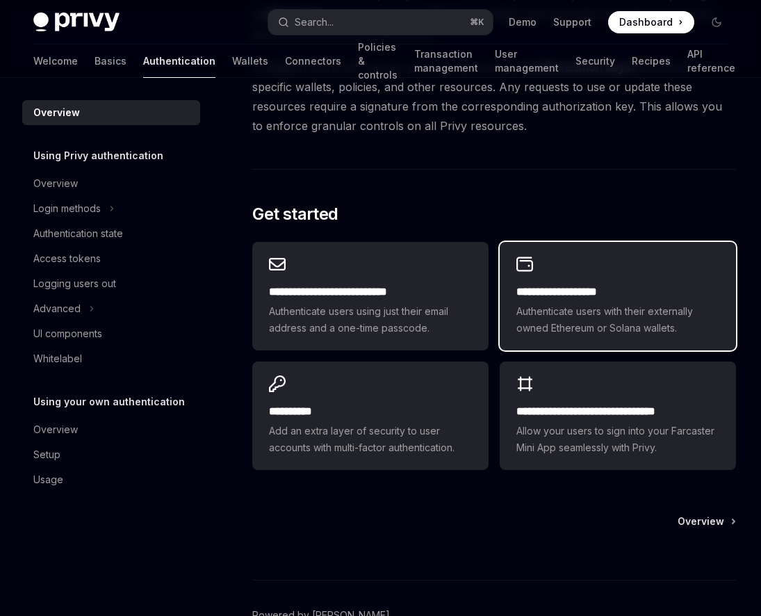
click at [561, 308] on span "Authenticate users with their externally owned Ethereum or Solana wallets." at bounding box center [618, 319] width 203 height 33
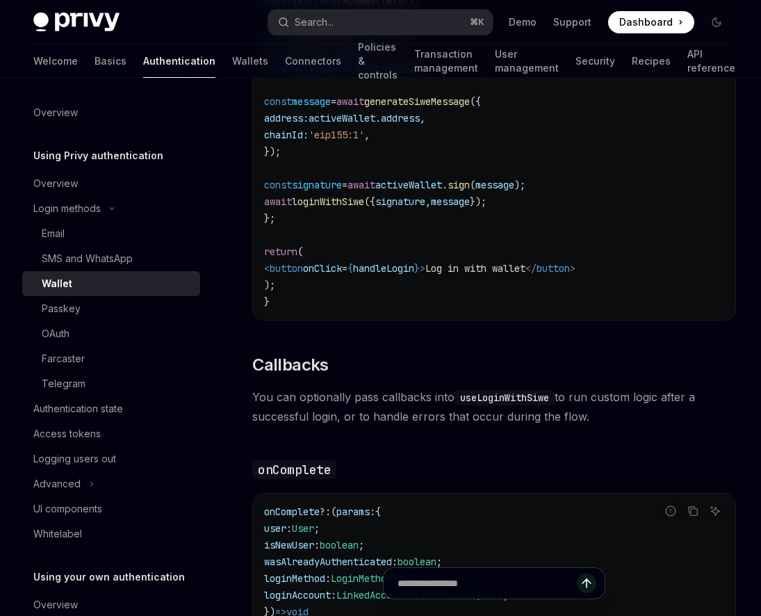
scroll to position [1506, 0]
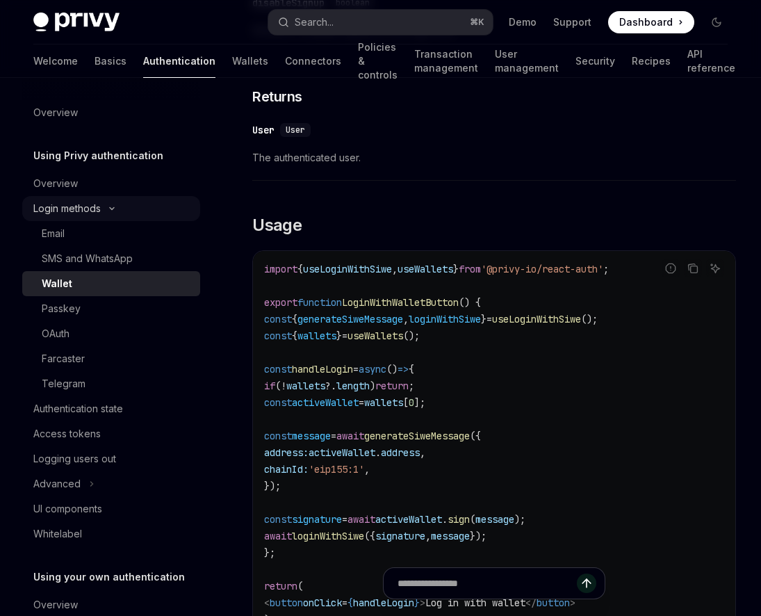
click at [104, 209] on icon "Toggle Login methods section" at bounding box center [112, 209] width 17 height 6
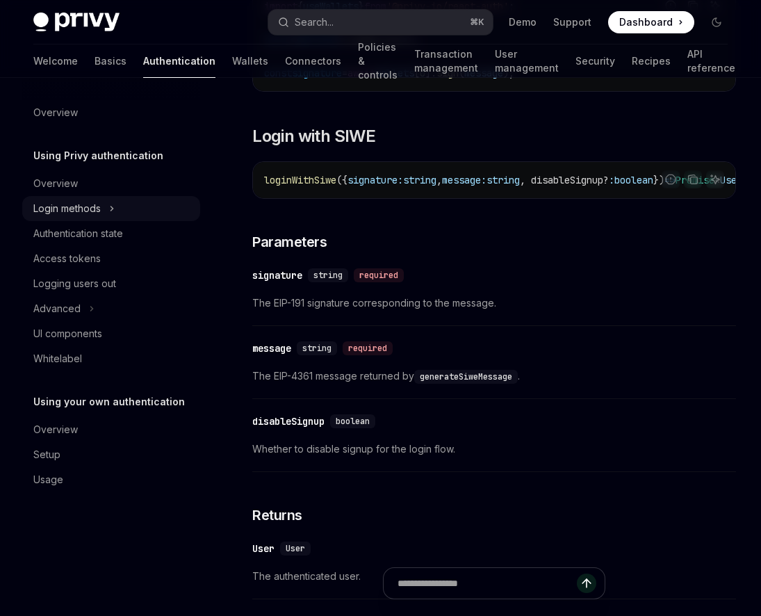
scroll to position [925, 0]
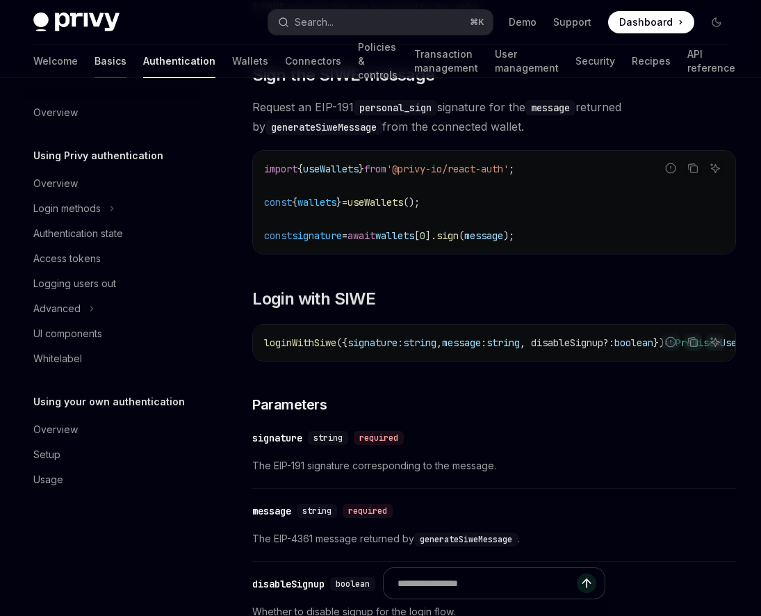
click at [95, 69] on link "Basics" at bounding box center [111, 60] width 32 height 33
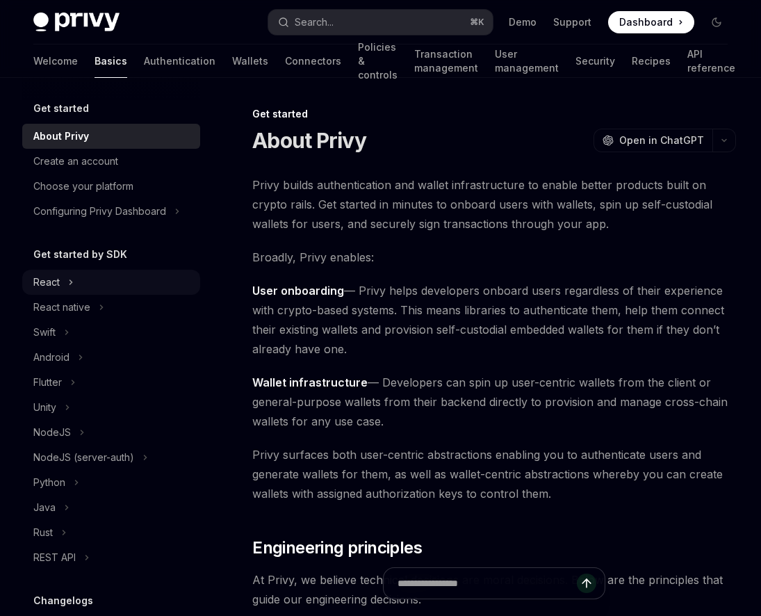
click at [129, 277] on button "React" at bounding box center [111, 282] width 178 height 25
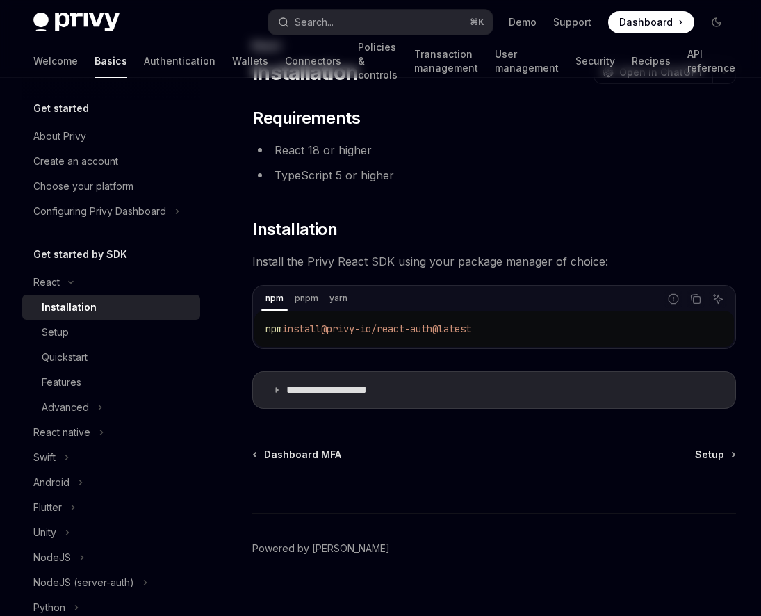
scroll to position [86, 0]
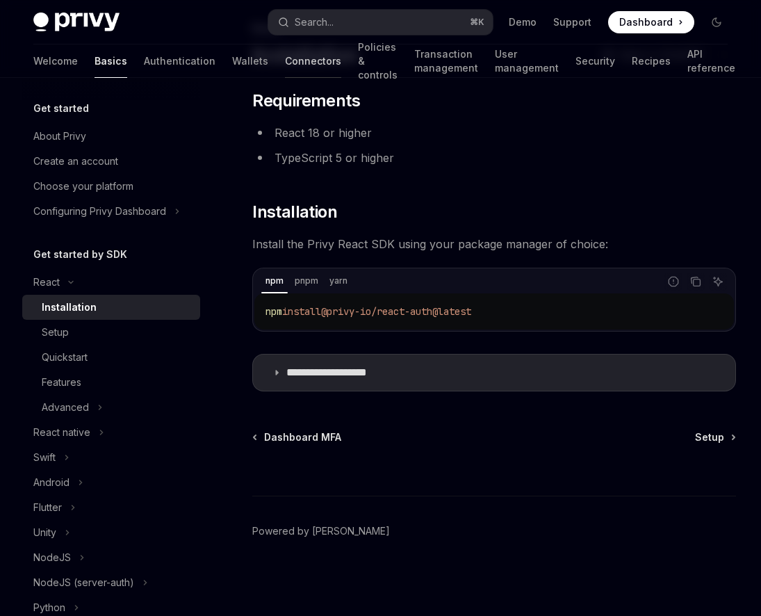
click at [285, 63] on link "Connectors" at bounding box center [313, 60] width 56 height 33
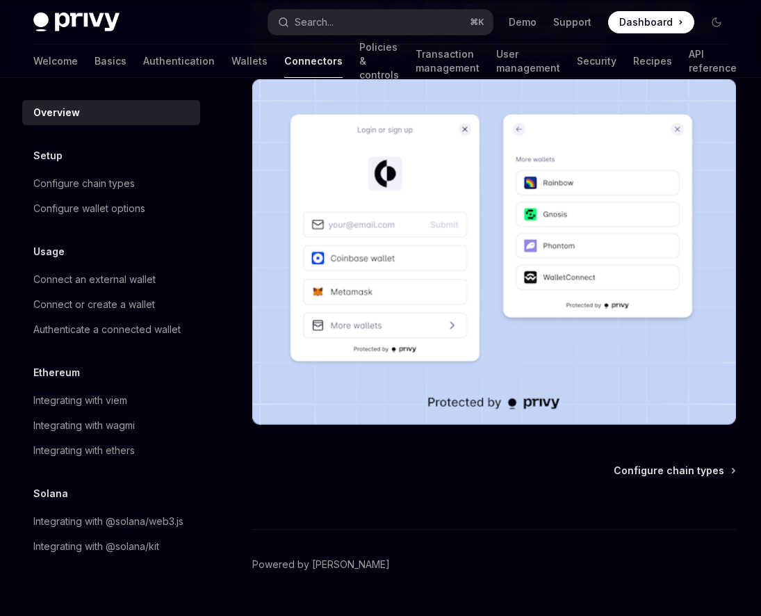
scroll to position [281, 0]
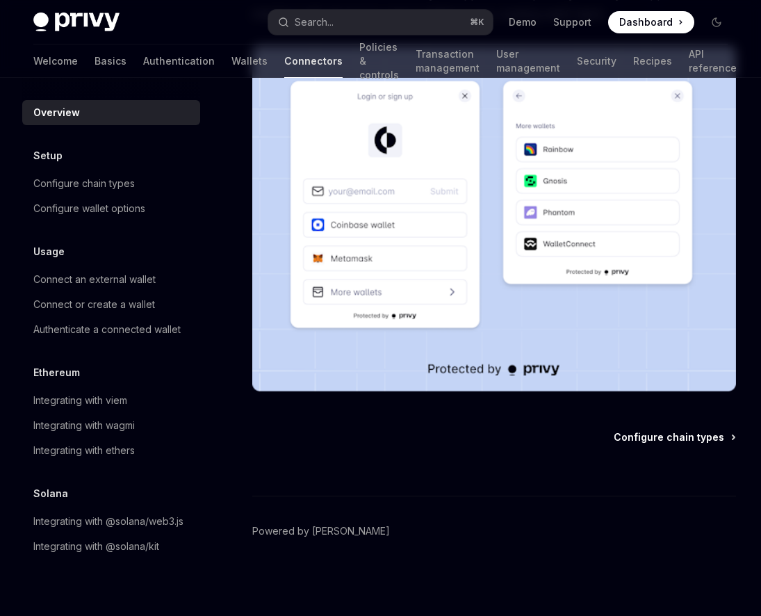
click at [644, 434] on span "Configure chain types" at bounding box center [669, 437] width 111 height 14
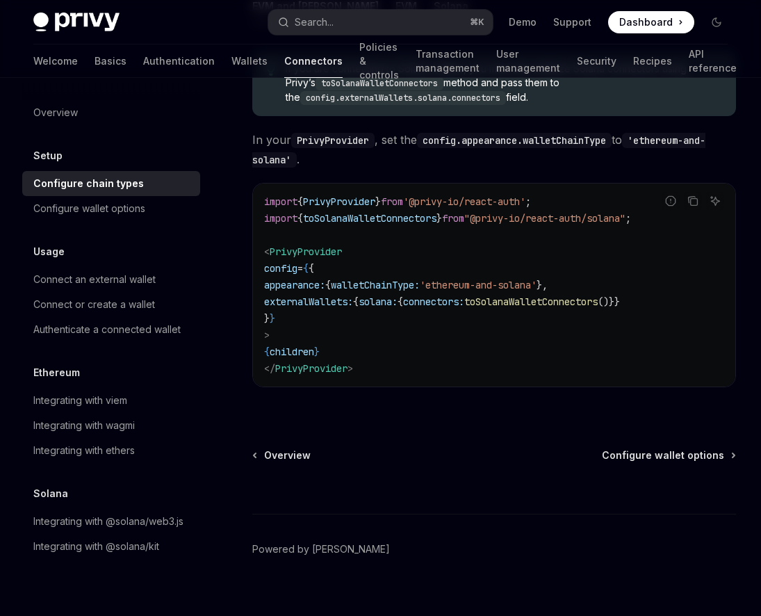
scroll to position [334, 0]
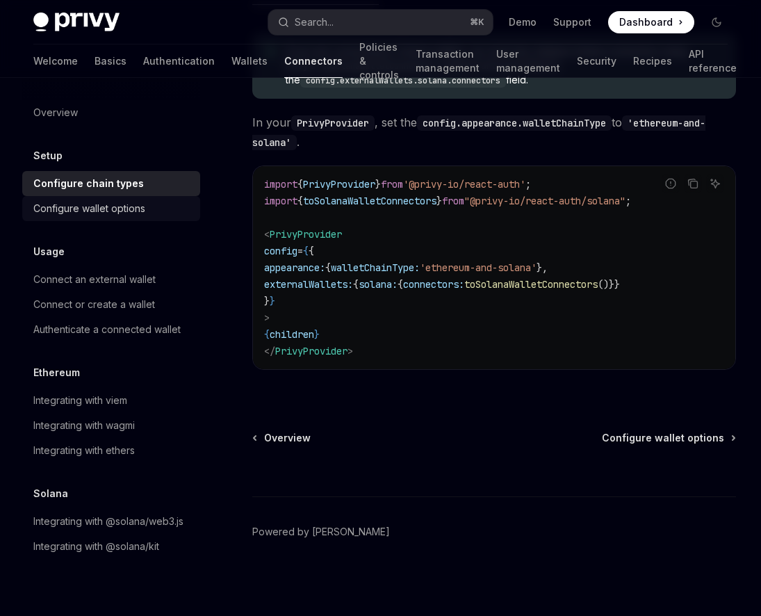
click at [122, 218] on link "Configure wallet options" at bounding box center [111, 208] width 178 height 25
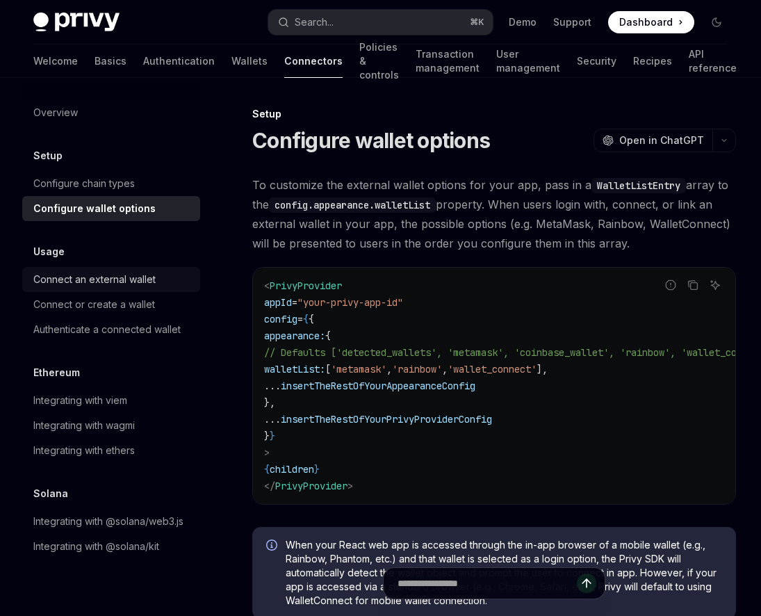
click at [133, 291] on link "Connect an external wallet" at bounding box center [111, 279] width 178 height 25
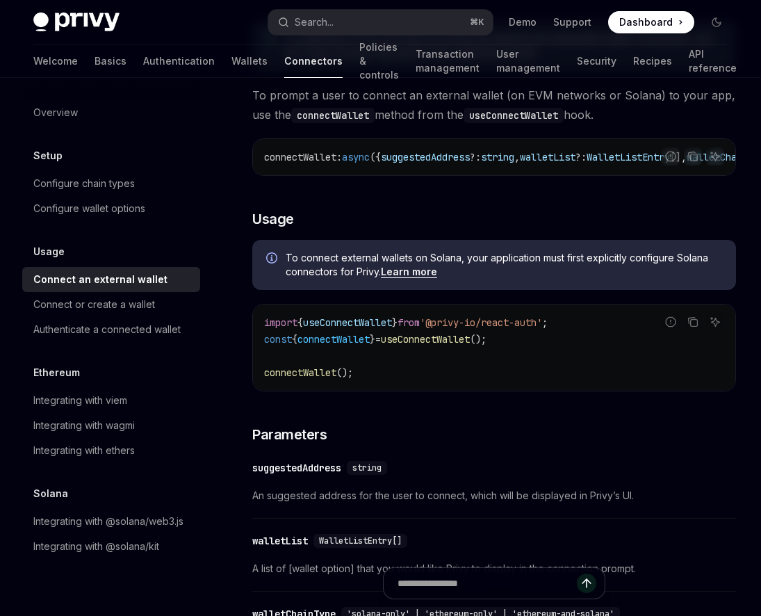
scroll to position [221, 0]
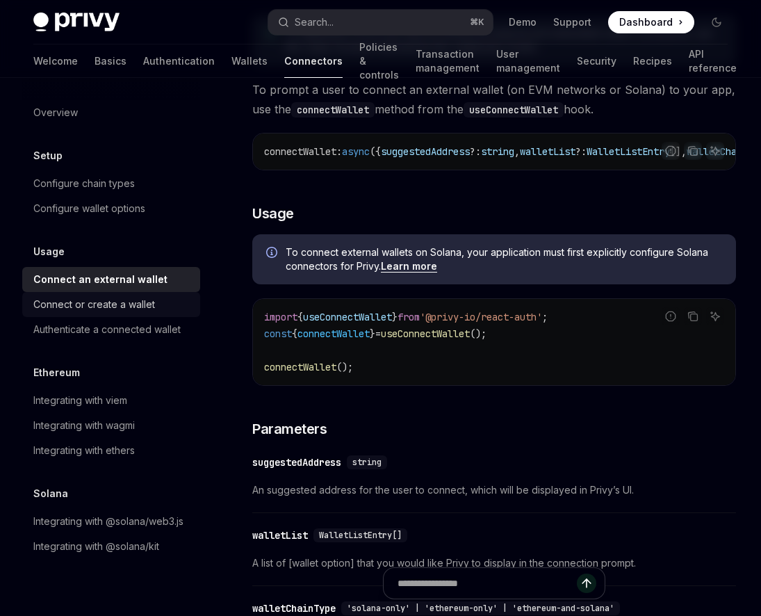
click at [104, 307] on div "Connect or create a wallet" at bounding box center [94, 304] width 122 height 17
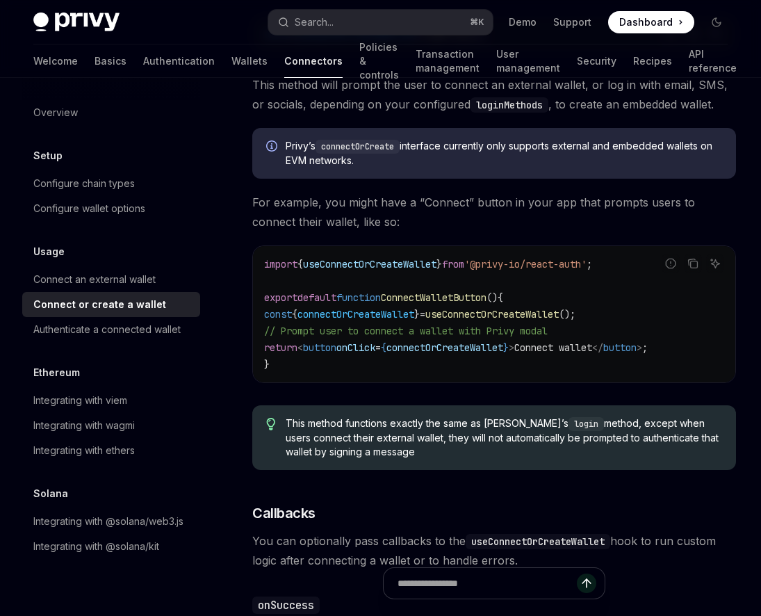
scroll to position [352, 0]
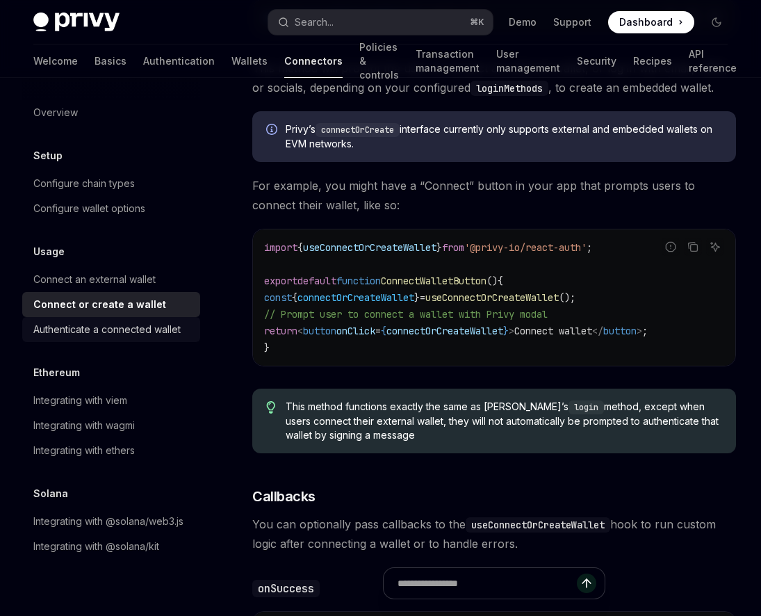
click at [115, 341] on link "Authenticate a connected wallet" at bounding box center [111, 329] width 178 height 25
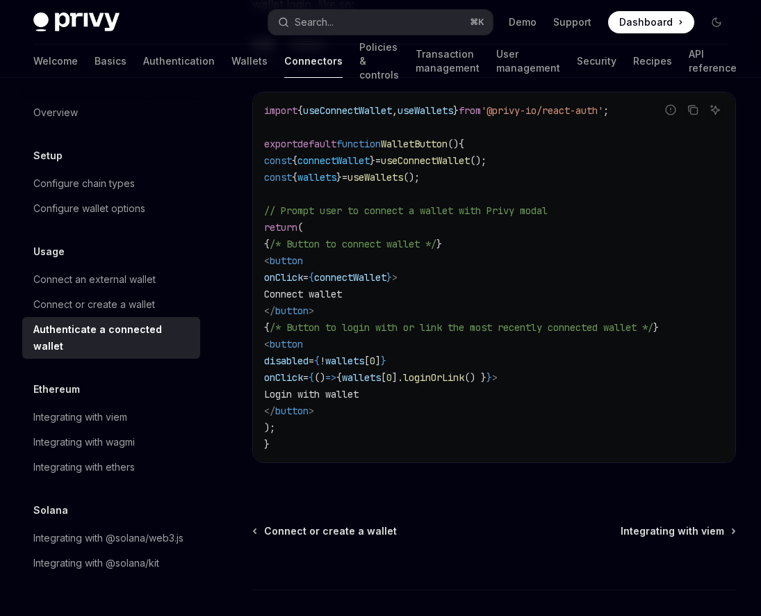
scroll to position [786, 0]
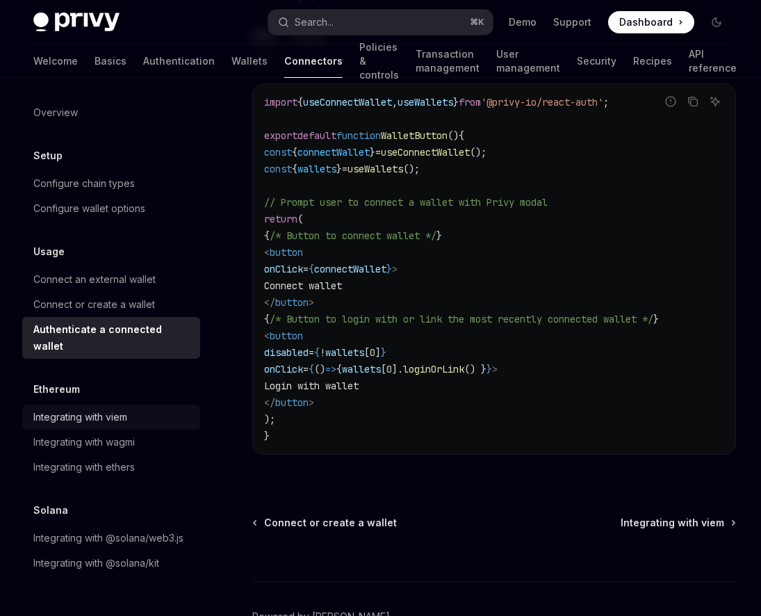
click at [140, 409] on div "Integrating with viem" at bounding box center [112, 417] width 159 height 17
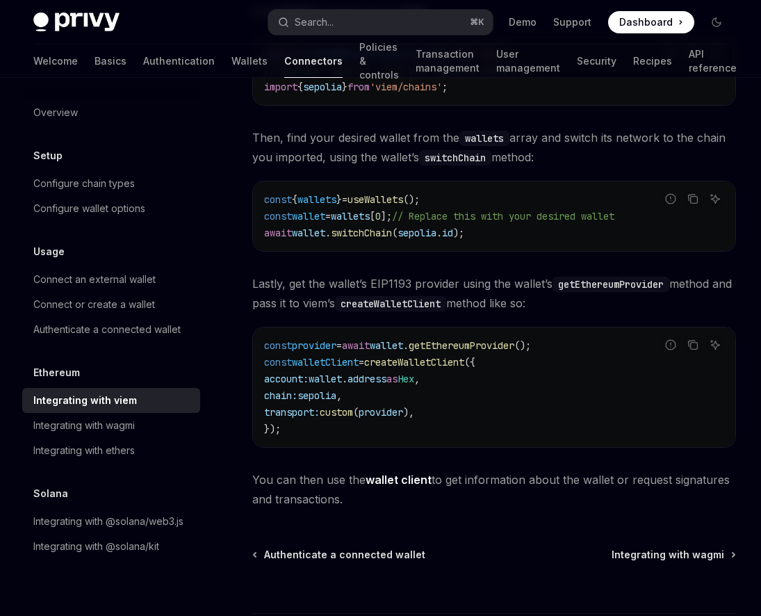
scroll to position [262, 0]
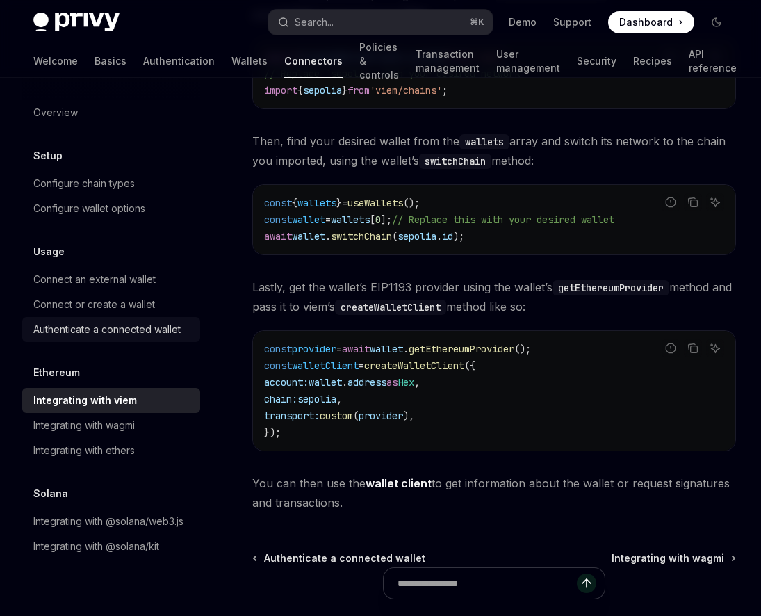
click at [131, 334] on div "Authenticate a connected wallet" at bounding box center [106, 329] width 147 height 17
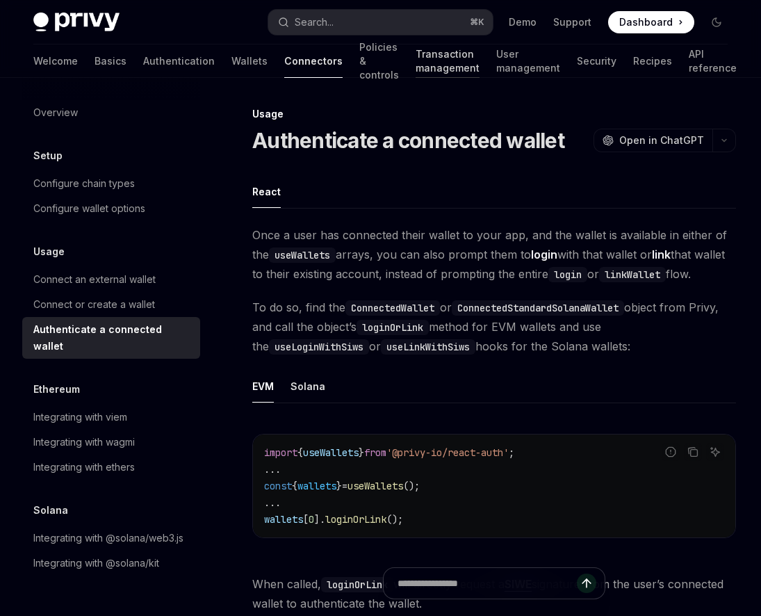
click at [416, 74] on link "Transaction management" at bounding box center [448, 60] width 64 height 33
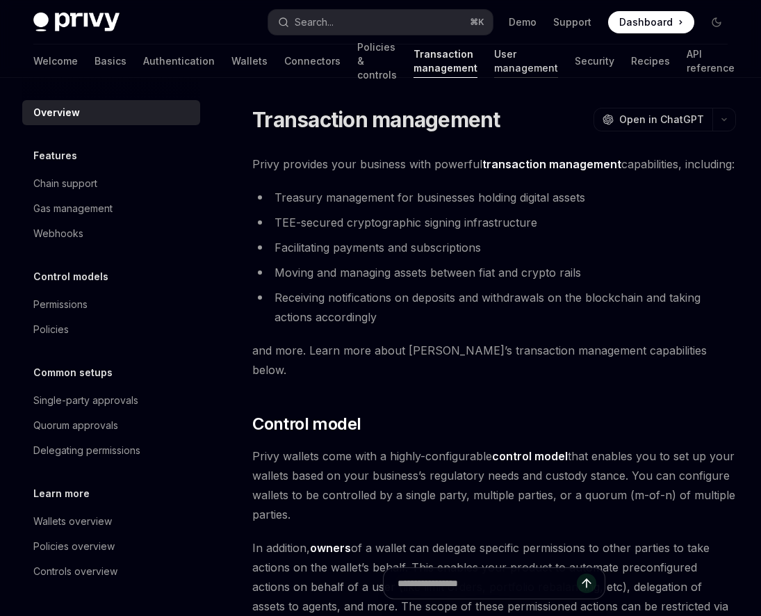
click at [529, 63] on link "User management" at bounding box center [526, 60] width 64 height 33
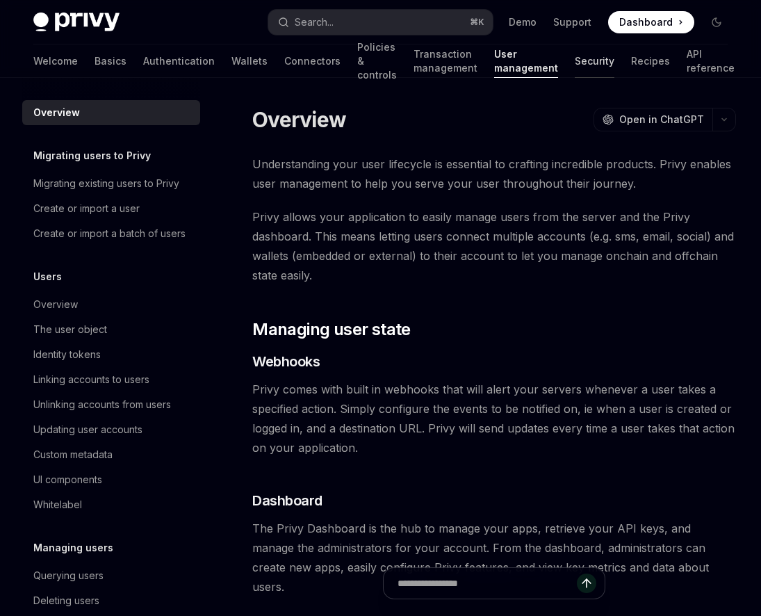
click at [597, 61] on link "Security" at bounding box center [595, 60] width 40 height 33
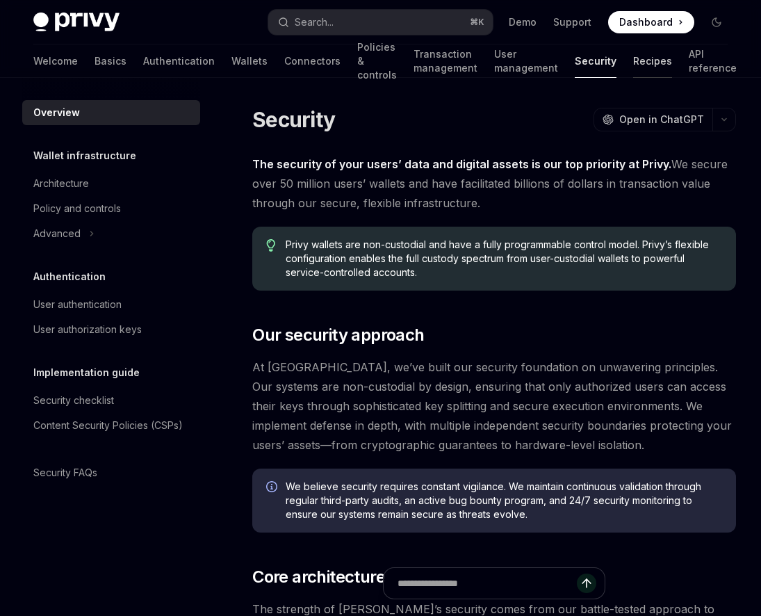
click at [636, 61] on link "Recipes" at bounding box center [652, 60] width 39 height 33
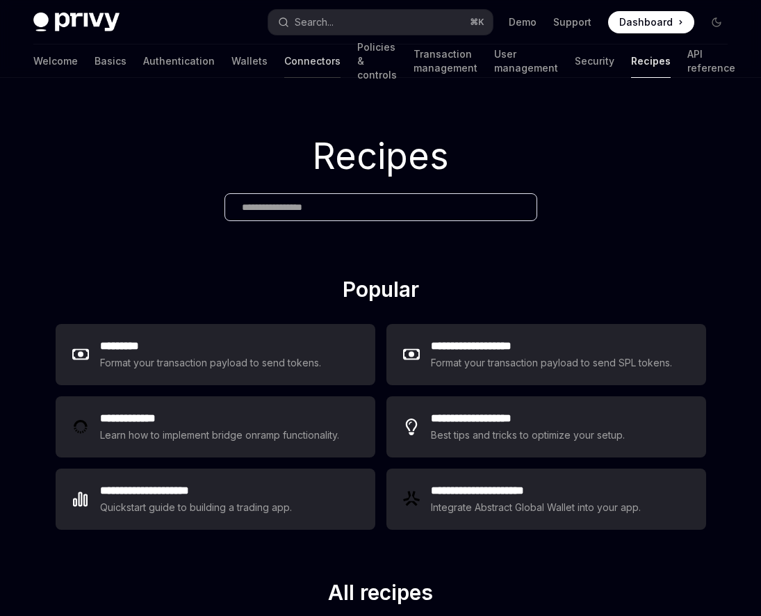
click at [284, 65] on link "Connectors" at bounding box center [312, 60] width 56 height 33
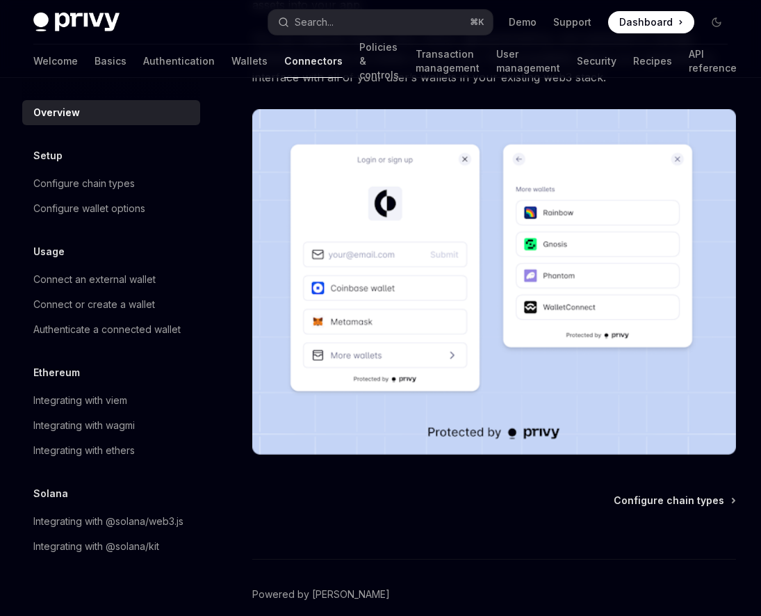
scroll to position [281, 0]
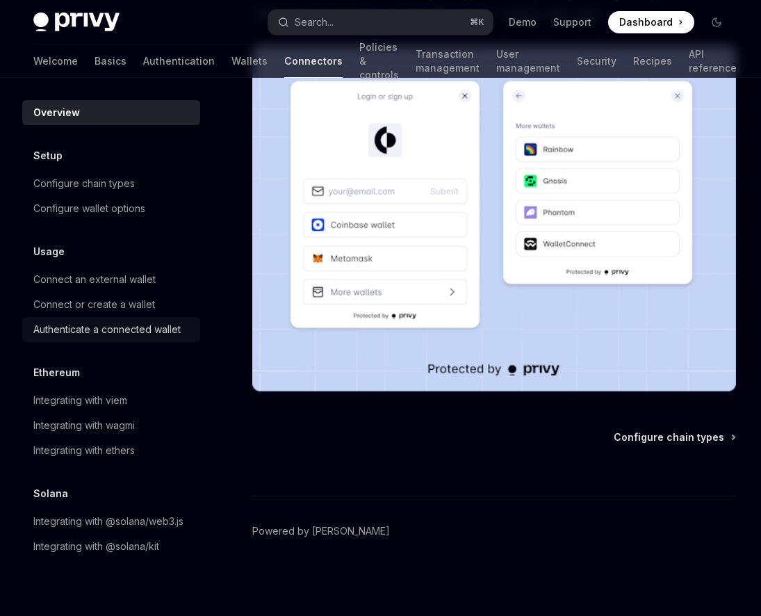
click at [163, 327] on div "Authenticate a connected wallet" at bounding box center [106, 329] width 147 height 17
type textarea "*"
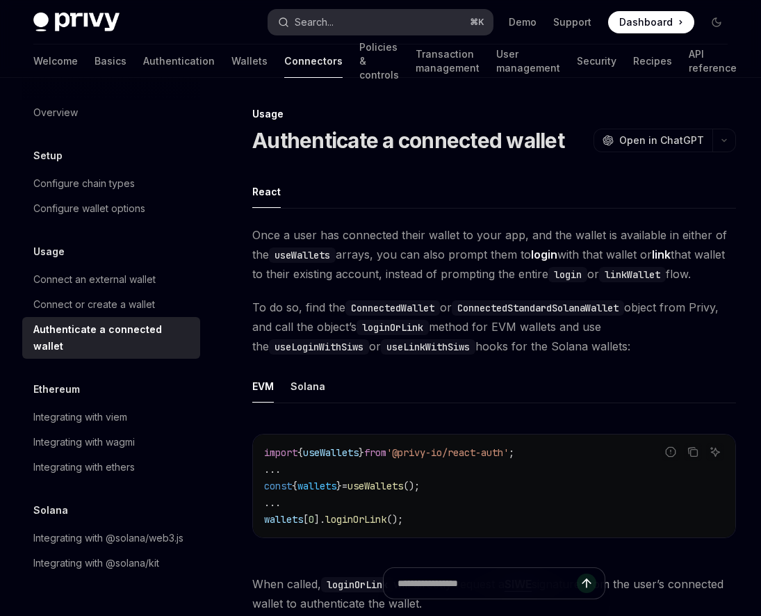
click at [368, 22] on button "Search... ⌘ K" at bounding box center [380, 22] width 224 height 25
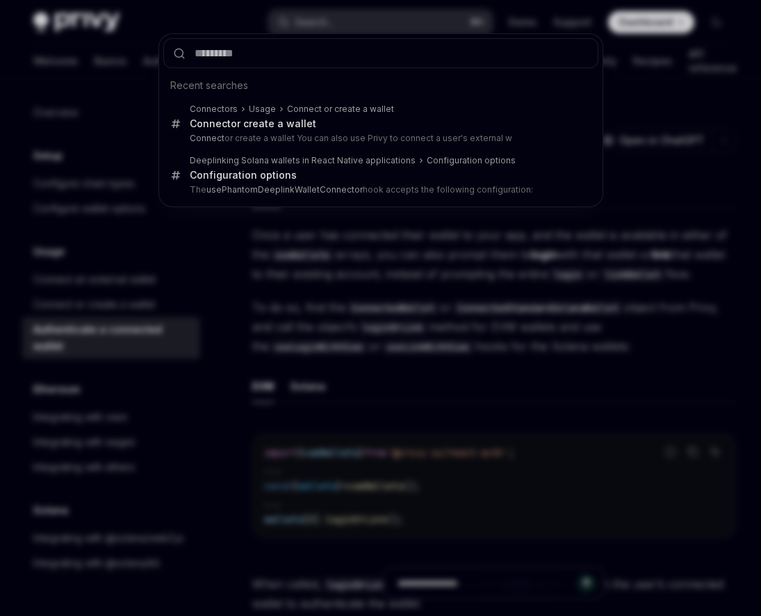
type input "**********"
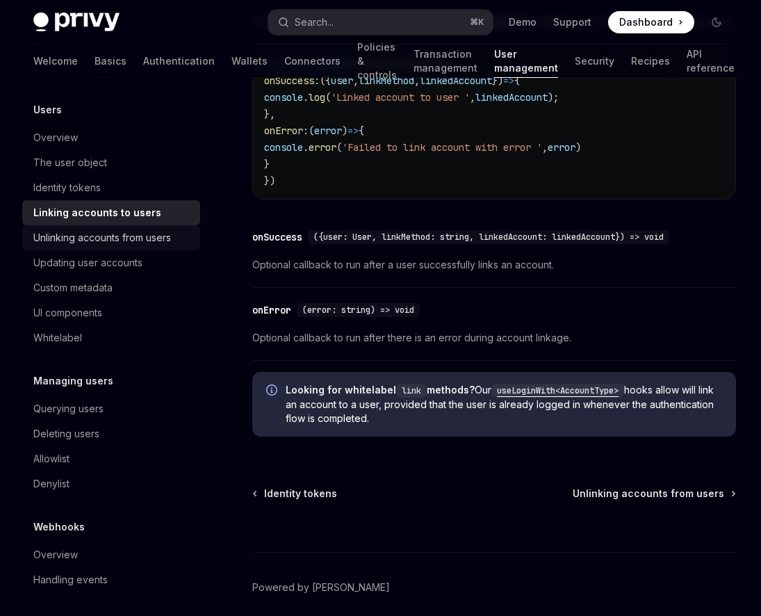
scroll to position [171, 0]
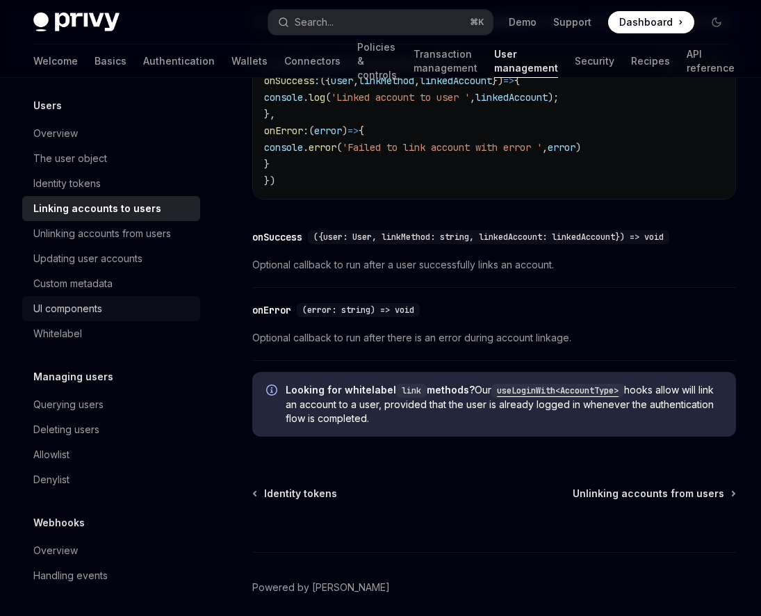
click at [110, 312] on div "UI components" at bounding box center [112, 308] width 159 height 17
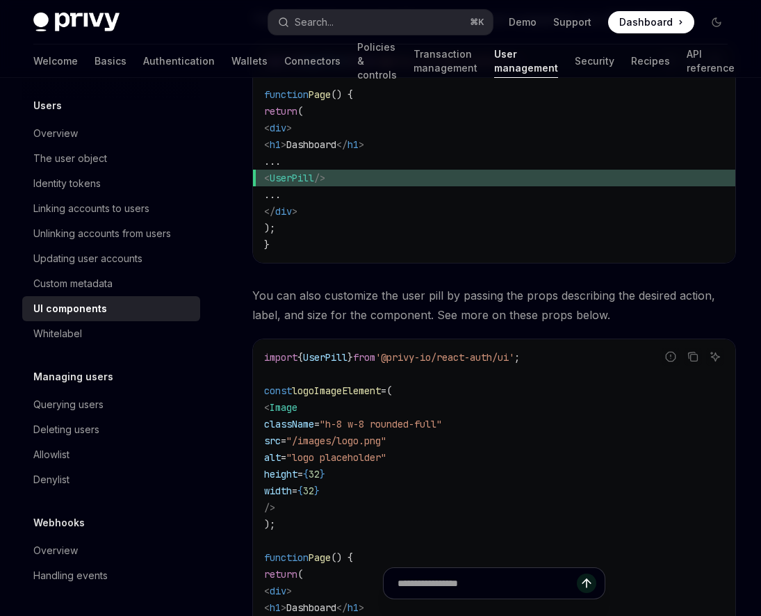
scroll to position [815, 0]
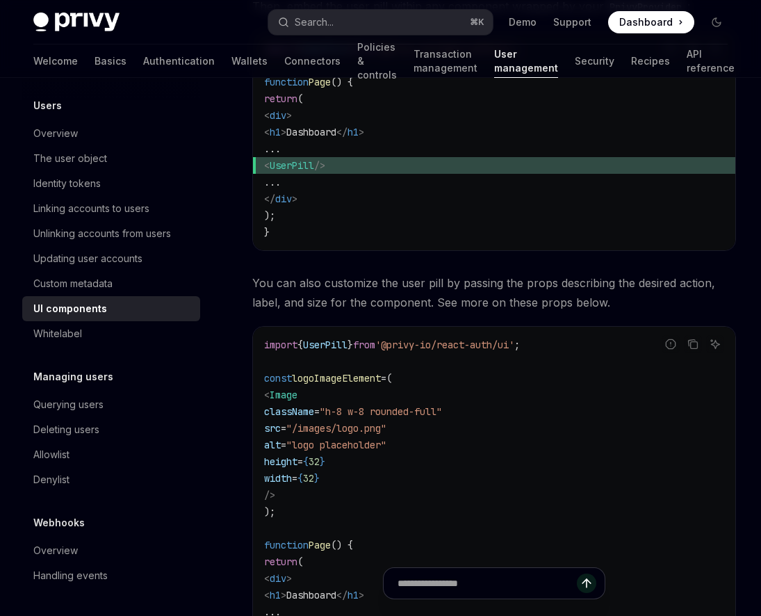
click at [398, 365] on code "import { UserPill } from '@privy-io/react-auth/ui' ; const logoImageElement = (…" at bounding box center [494, 553] width 460 height 434
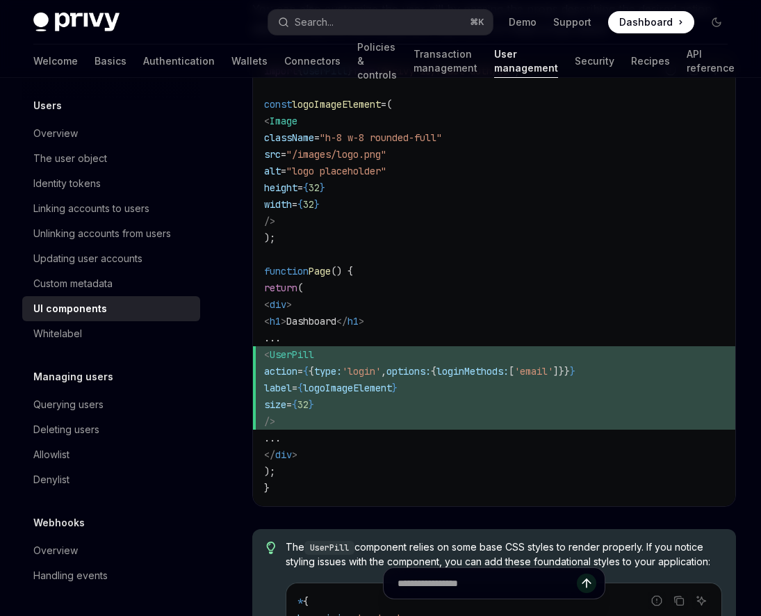
scroll to position [1127, 0]
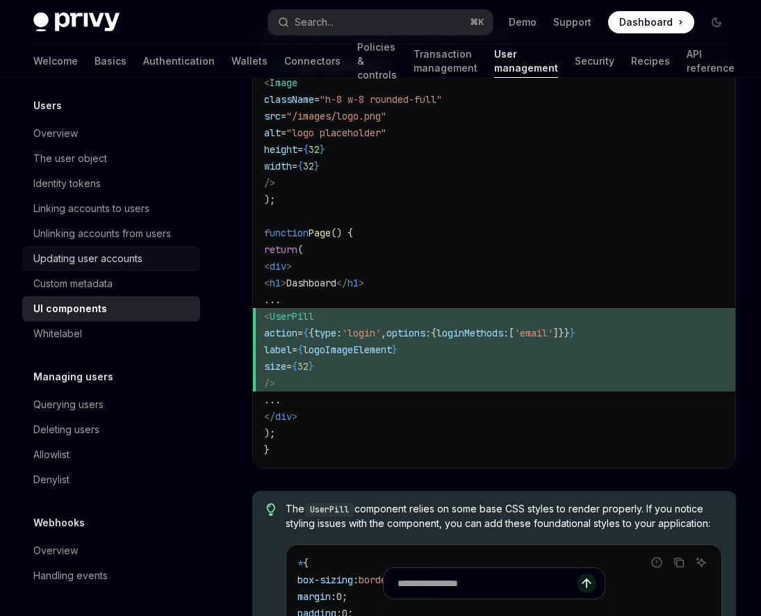
click at [117, 256] on div "Updating user accounts" at bounding box center [87, 258] width 109 height 17
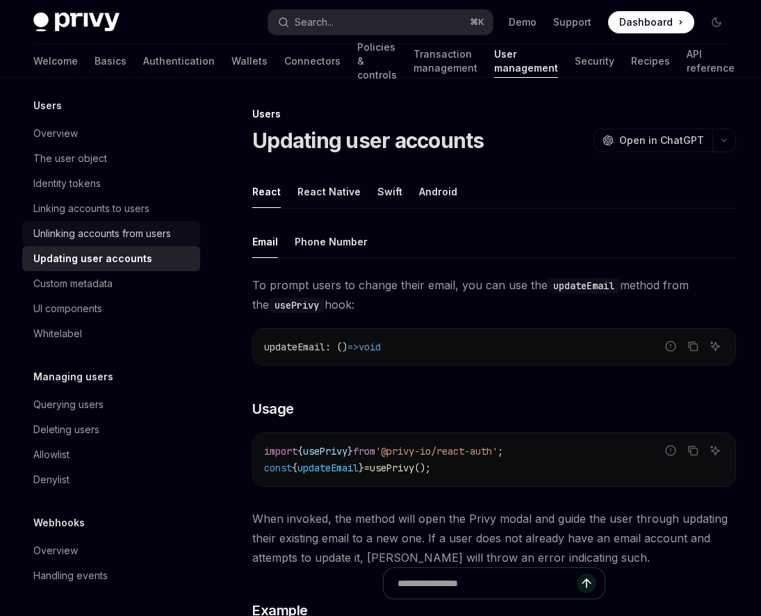
click at [120, 221] on link "Unlinking accounts from users" at bounding box center [111, 233] width 178 height 25
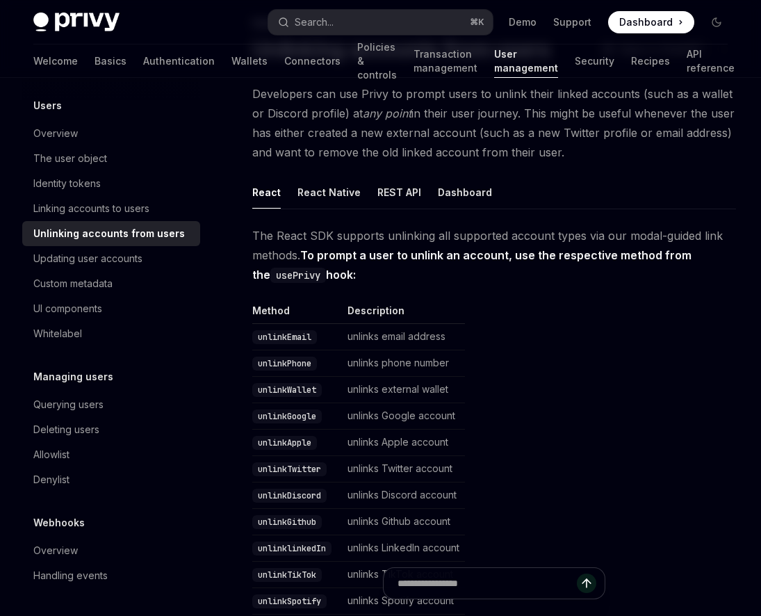
scroll to position [95, 0]
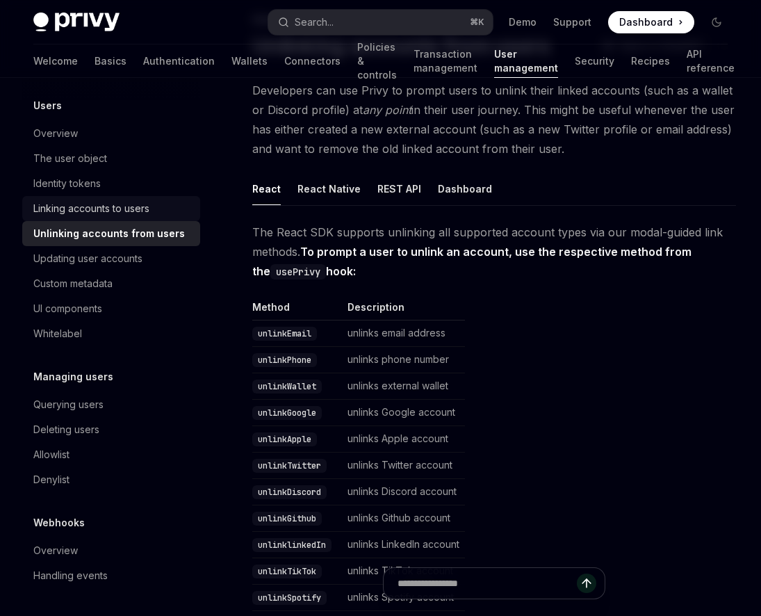
click at [87, 206] on div "Linking accounts to users" at bounding box center [91, 208] width 116 height 17
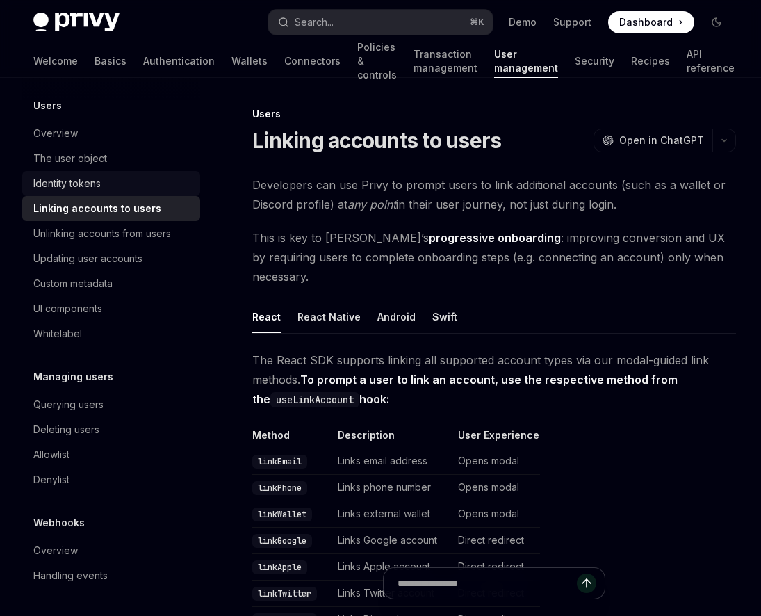
click at [99, 184] on div "Identity tokens" at bounding box center [66, 183] width 67 height 17
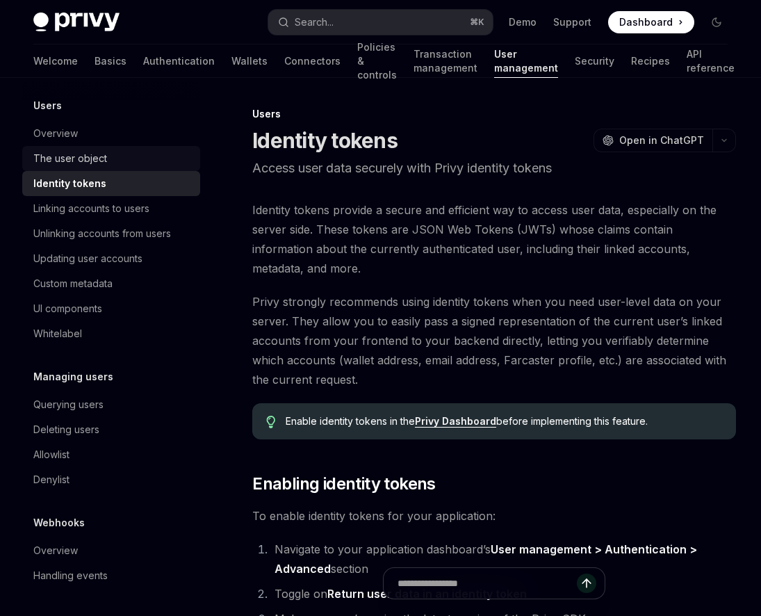
click at [83, 159] on div "The user object" at bounding box center [70, 158] width 74 height 17
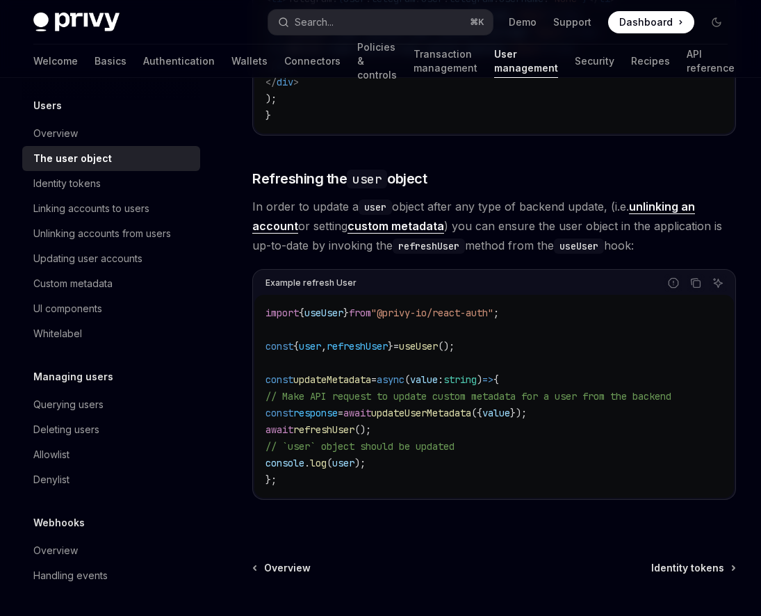
scroll to position [1766, 0]
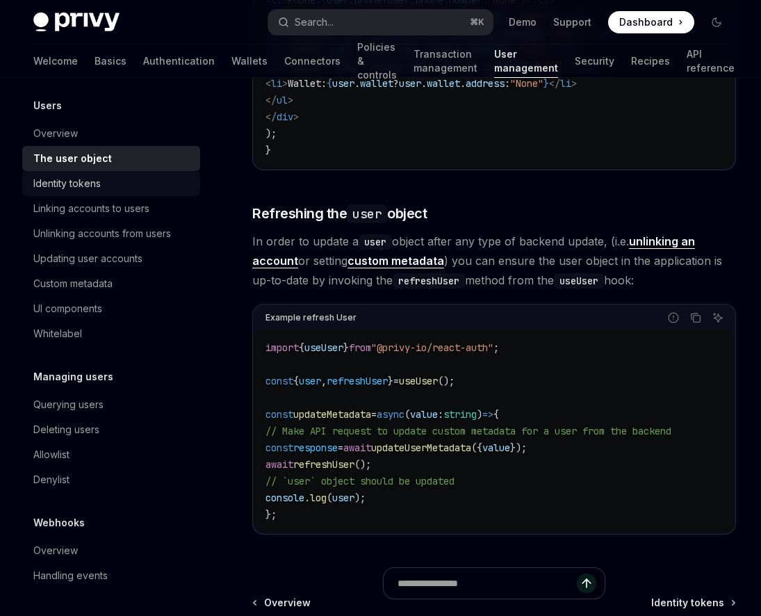
click at [100, 191] on div "Identity tokens" at bounding box center [66, 183] width 67 height 17
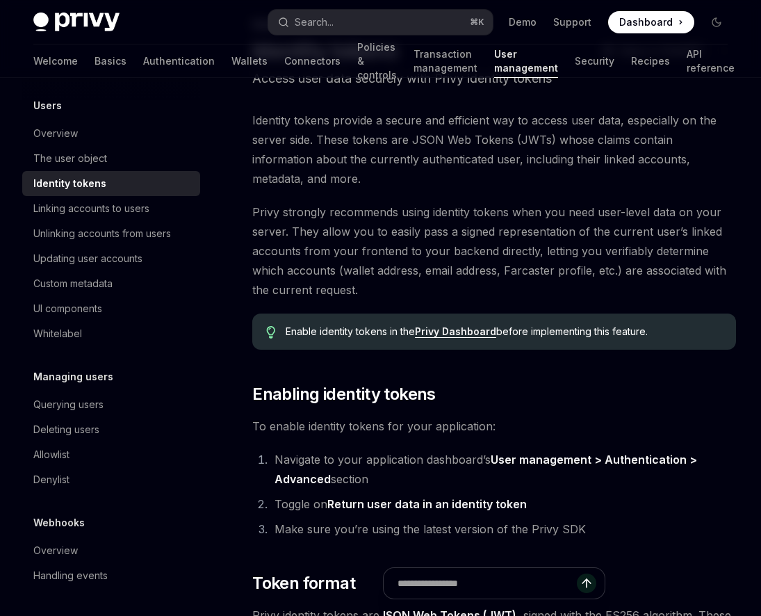
scroll to position [92, 0]
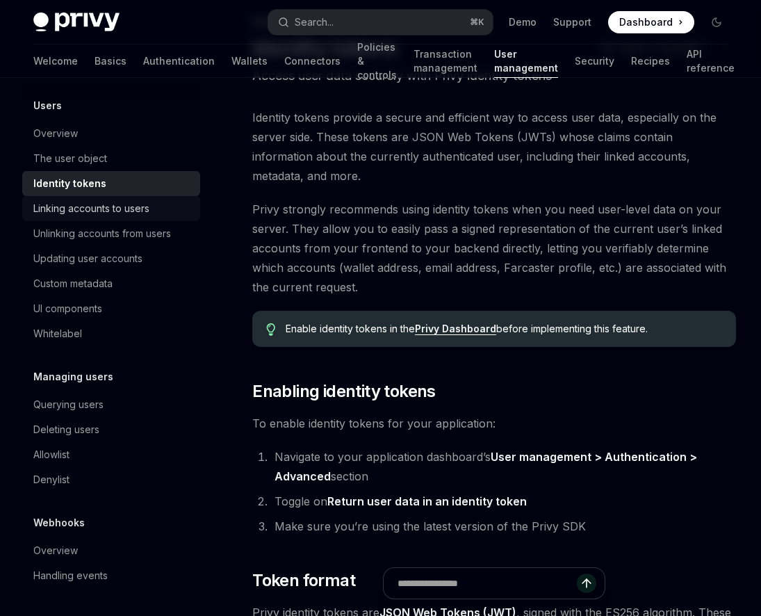
click at [130, 214] on div "Linking accounts to users" at bounding box center [91, 208] width 116 height 17
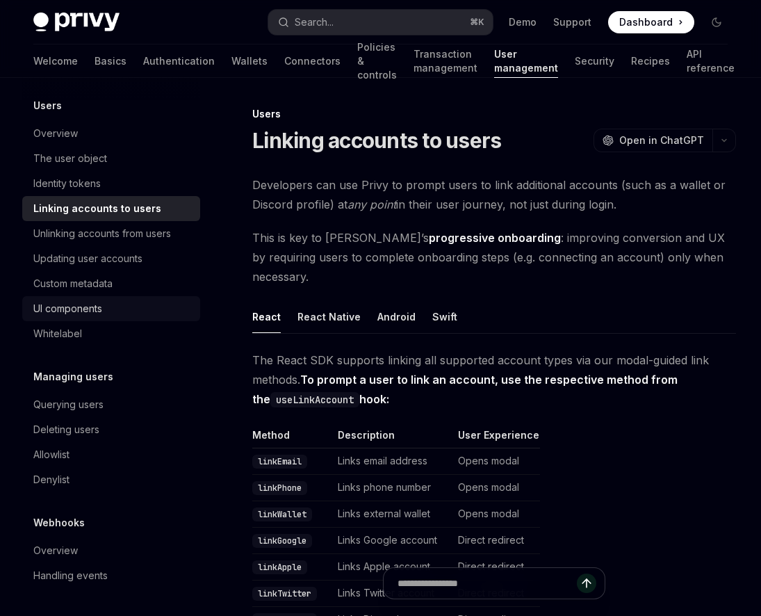
click at [115, 315] on div "UI components" at bounding box center [112, 308] width 159 height 17
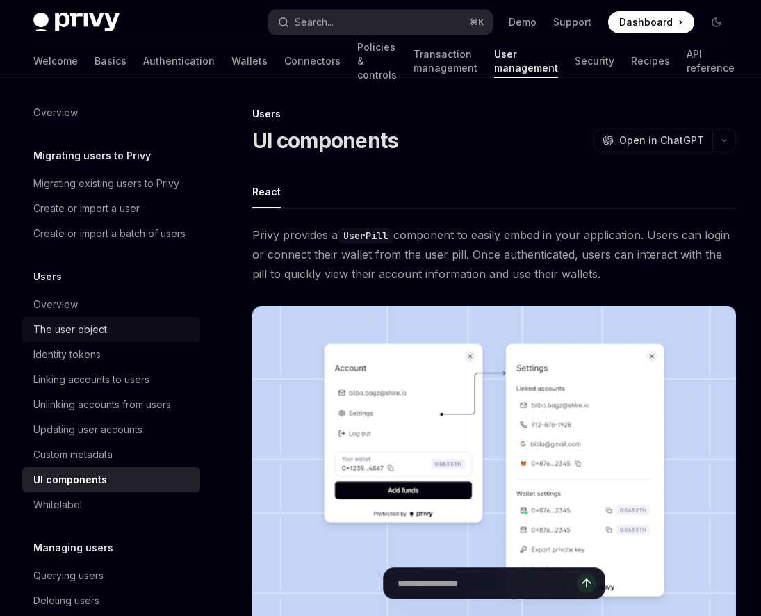
click at [111, 330] on div "The user object" at bounding box center [112, 329] width 159 height 17
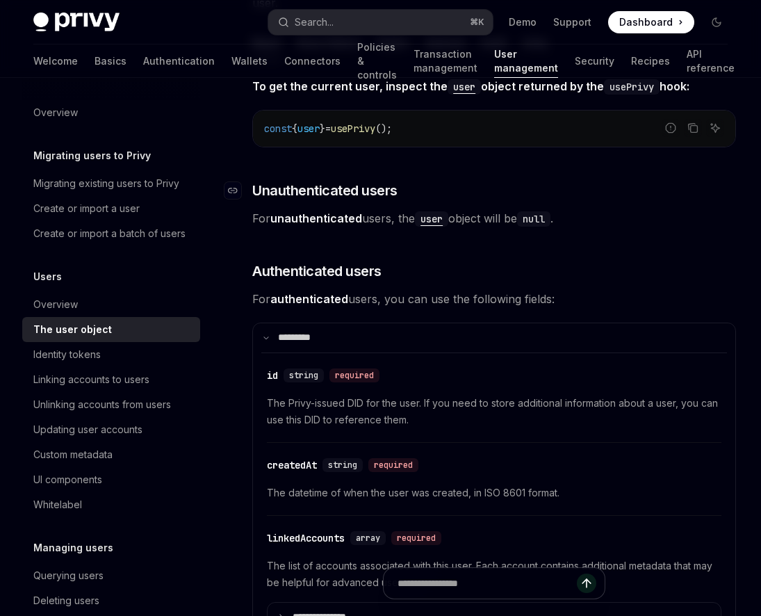
scroll to position [202, 0]
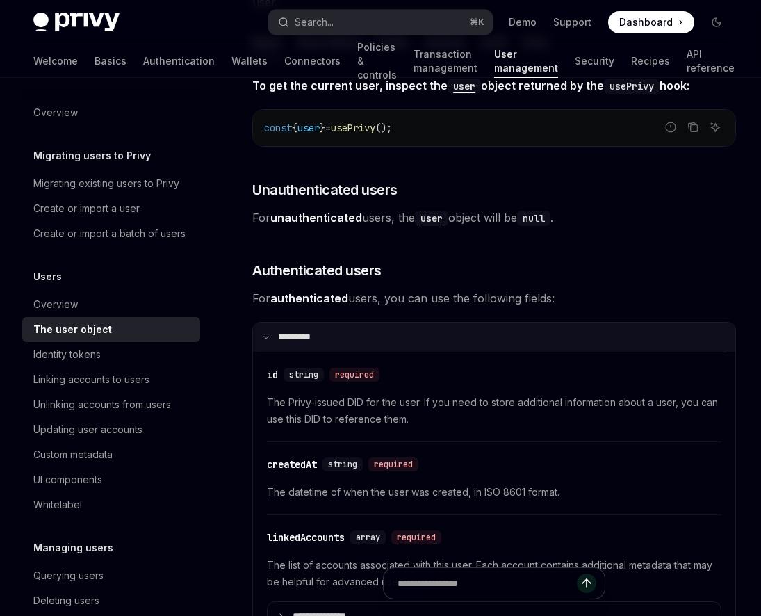
click at [265, 334] on icon at bounding box center [266, 337] width 7 height 7
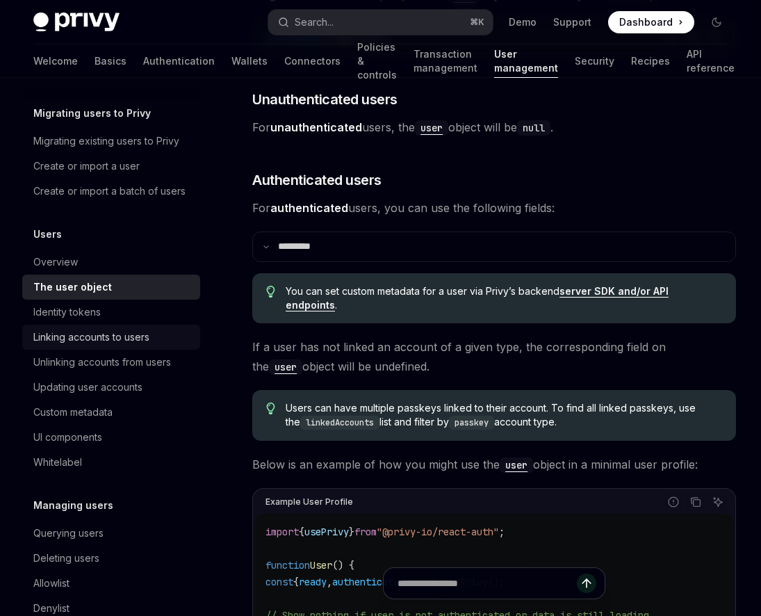
scroll to position [65, 0]
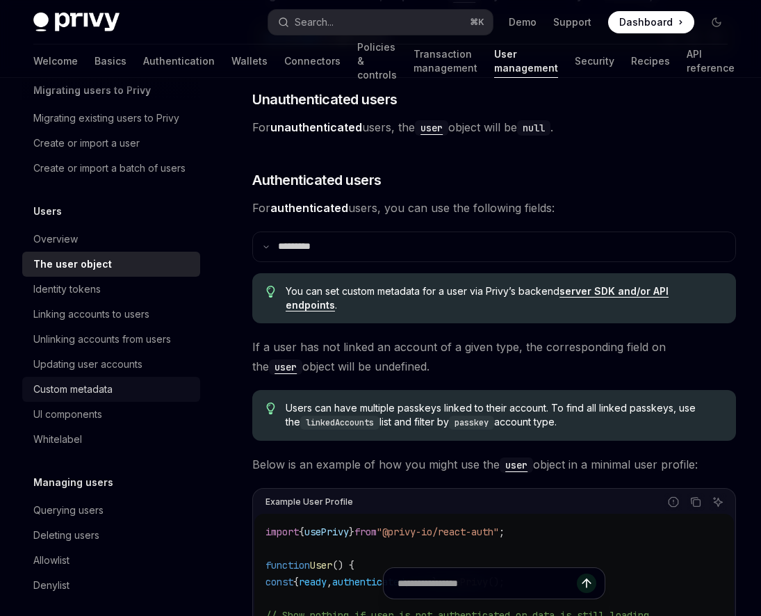
click at [104, 400] on link "Custom metadata" at bounding box center [111, 389] width 178 height 25
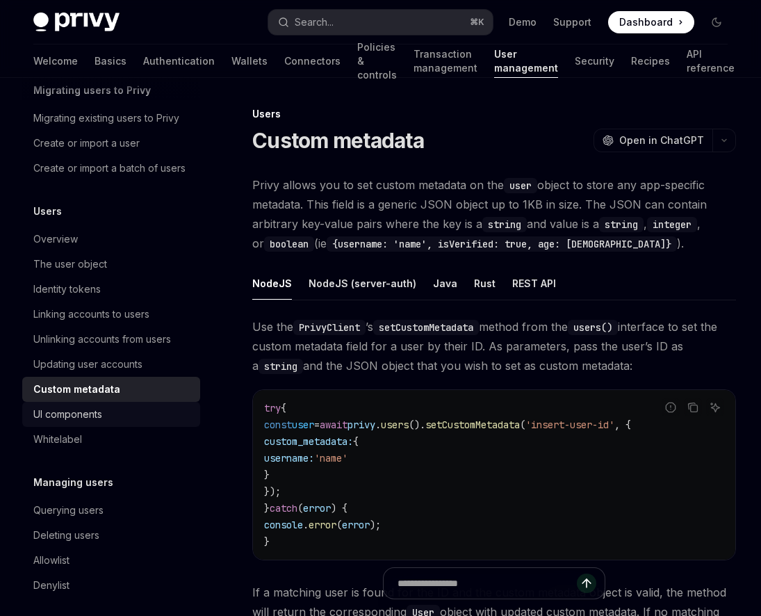
click at [91, 421] on div "UI components" at bounding box center [67, 414] width 69 height 17
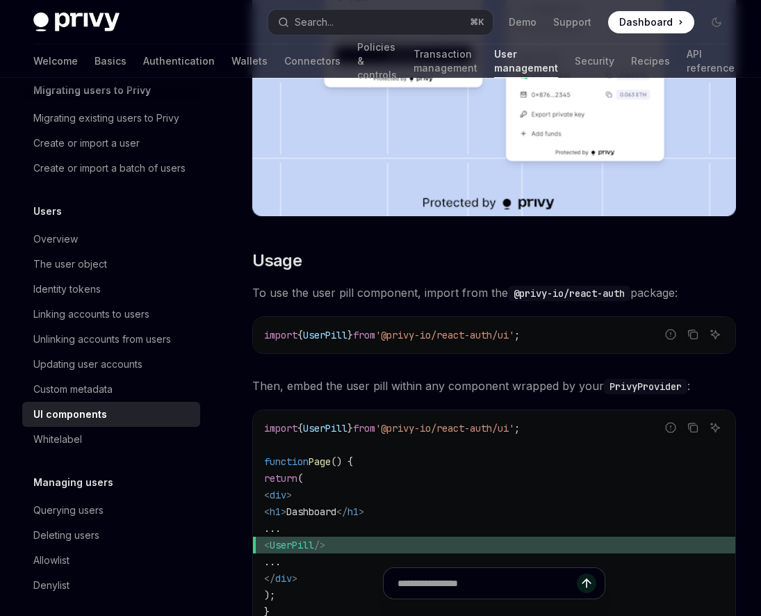
scroll to position [456, 0]
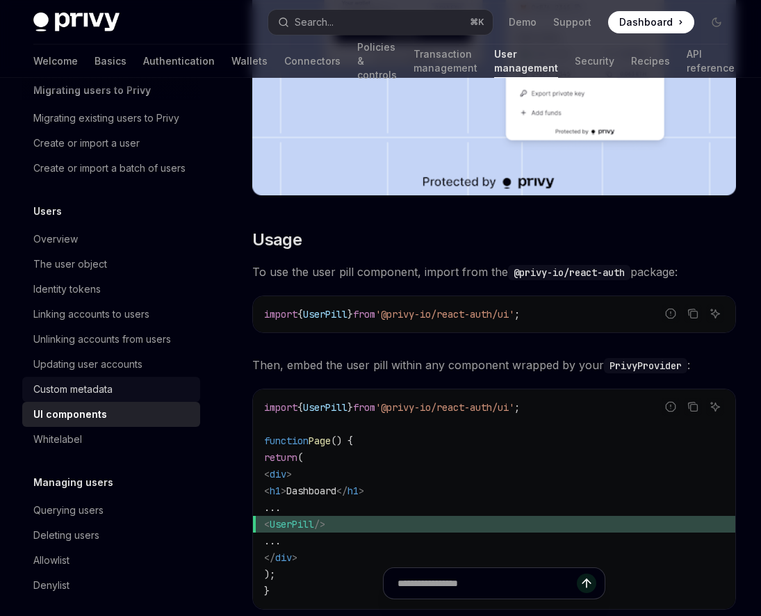
click at [133, 381] on div "Custom metadata" at bounding box center [112, 389] width 159 height 17
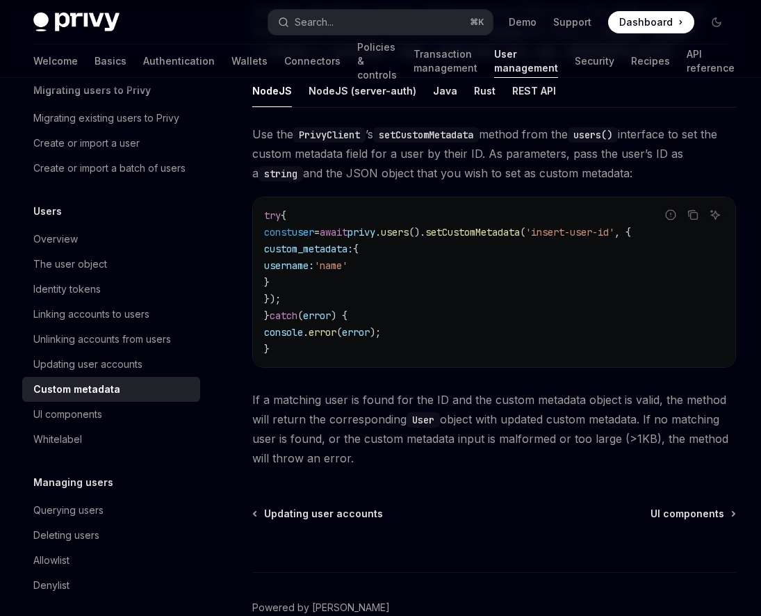
scroll to position [190, 0]
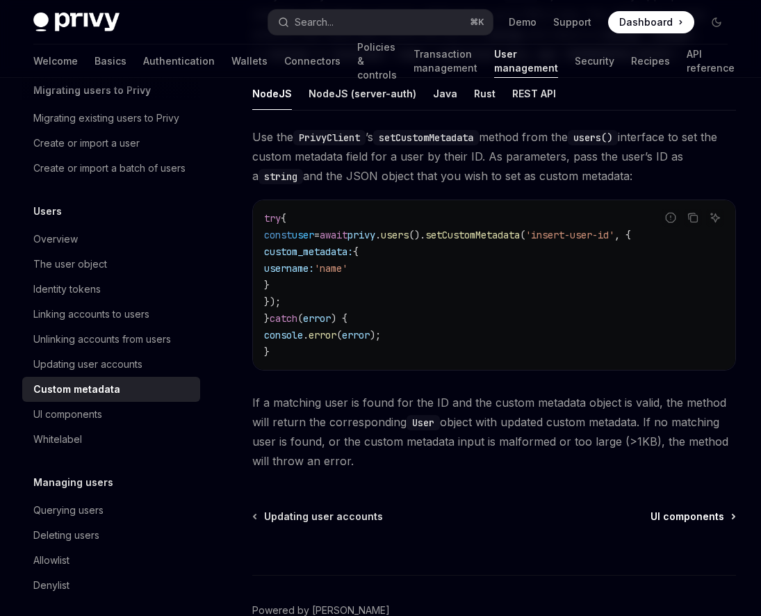
click at [699, 512] on span "UI components" at bounding box center [688, 517] width 74 height 14
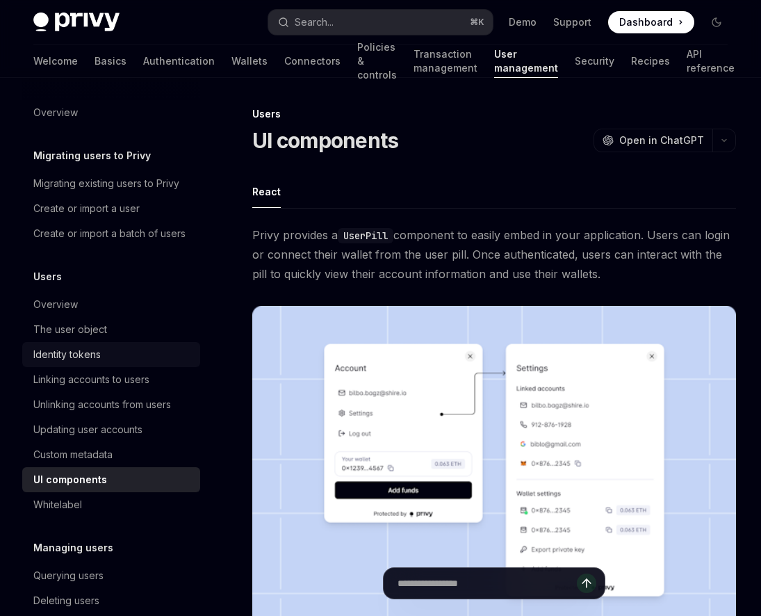
click at [130, 349] on div "Identity tokens" at bounding box center [112, 354] width 159 height 17
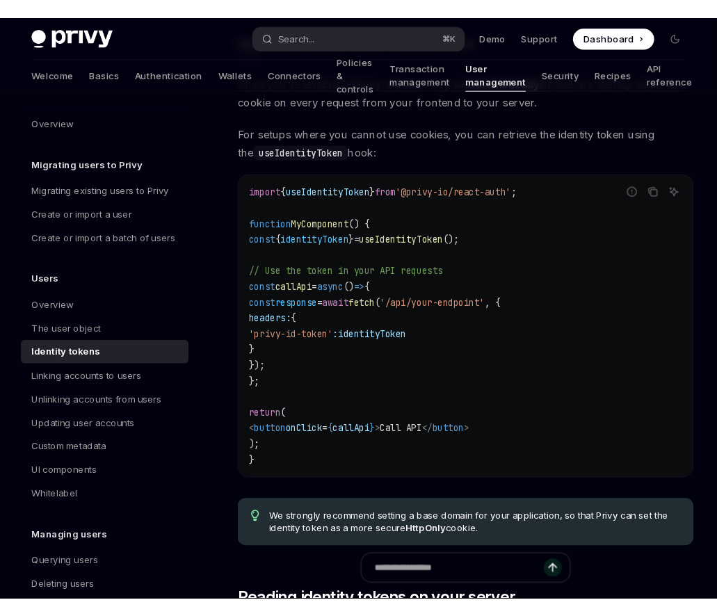
scroll to position [1358, 0]
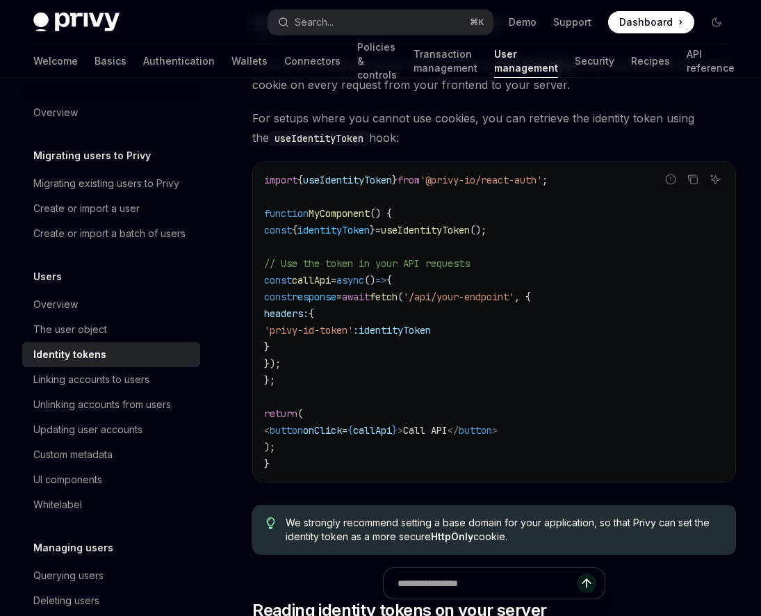
type textarea "*"
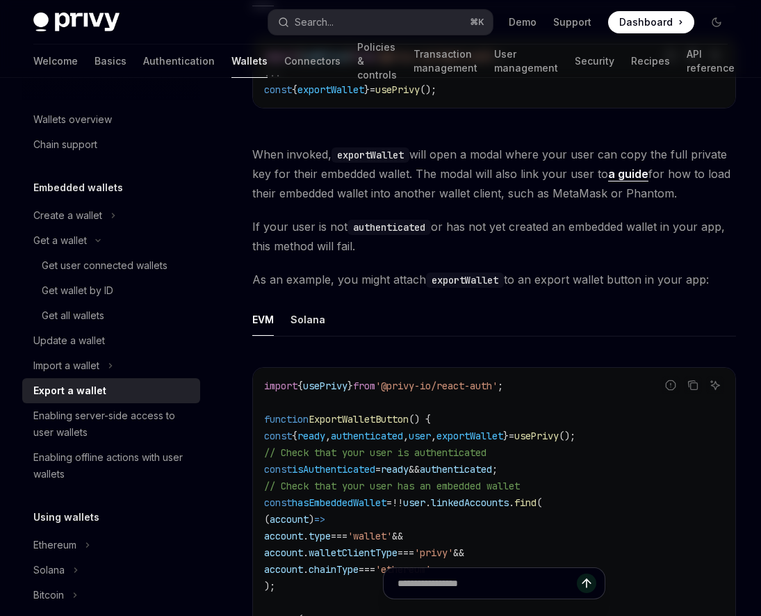
scroll to position [616, 0]
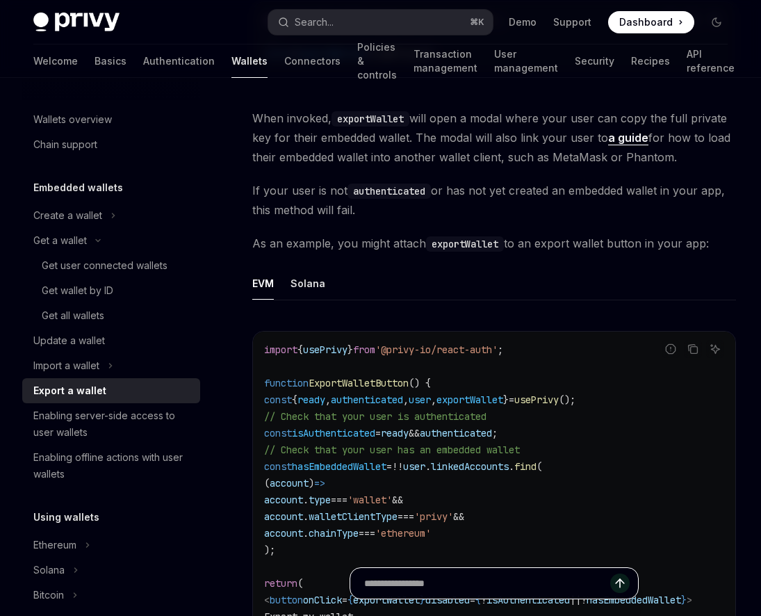
click at [462, 574] on input "Ask a question..." at bounding box center [487, 583] width 246 height 31
paste input "**********"
type input "**********"
type textarea "*"
click at [496, 590] on input "**********" at bounding box center [487, 583] width 246 height 31
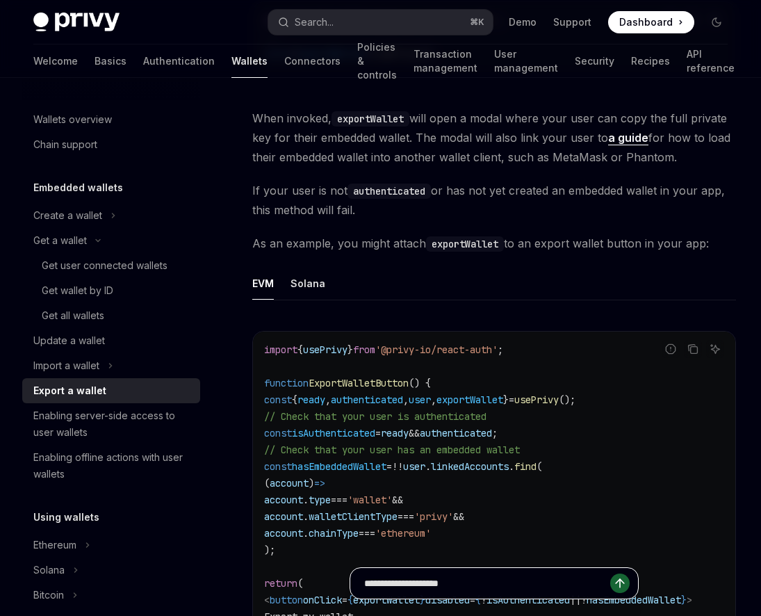
click at [501, 585] on input "**********" at bounding box center [487, 583] width 246 height 31
type input "**********"
click at [617, 581] on icon "Send message" at bounding box center [620, 581] width 8 height 4
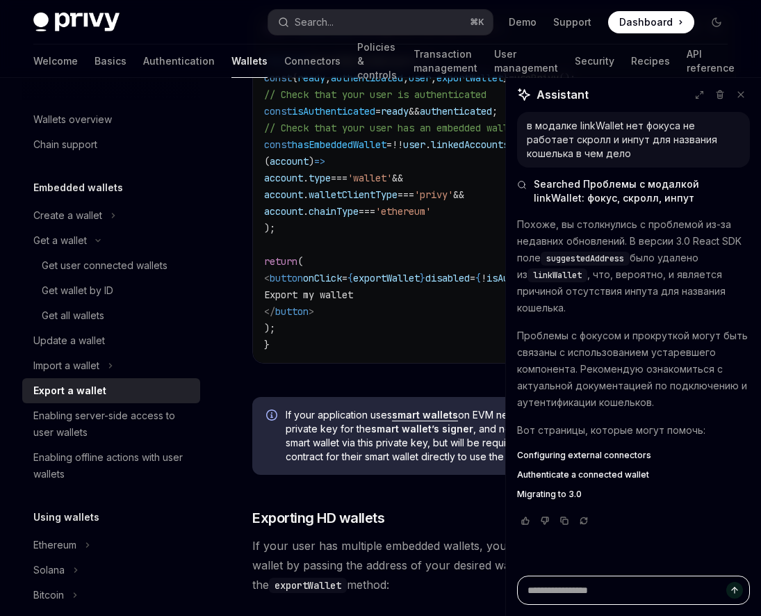
scroll to position [936, 0]
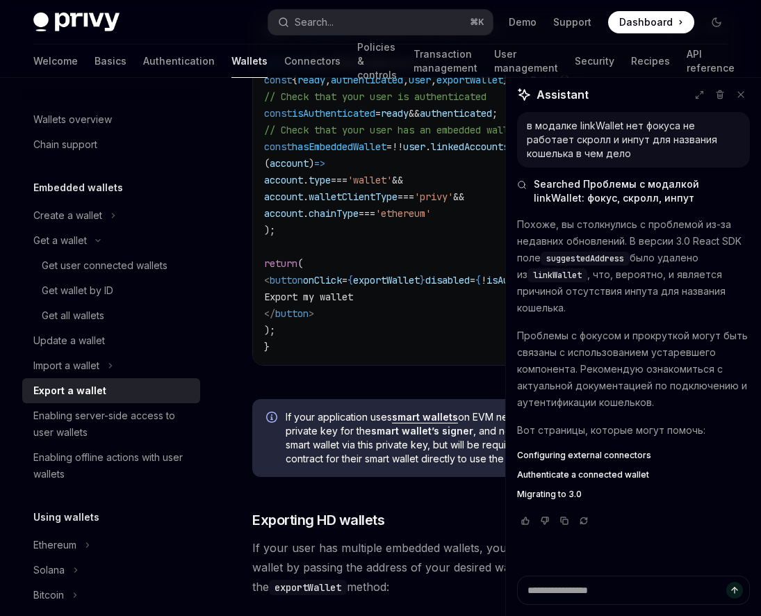
click at [585, 455] on span "Configuring external connectors" at bounding box center [584, 455] width 134 height 11
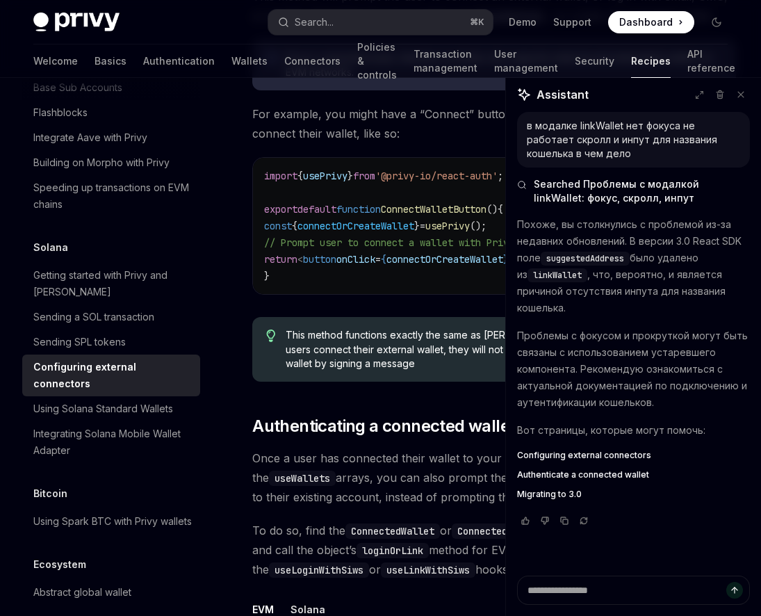
scroll to position [1559, 0]
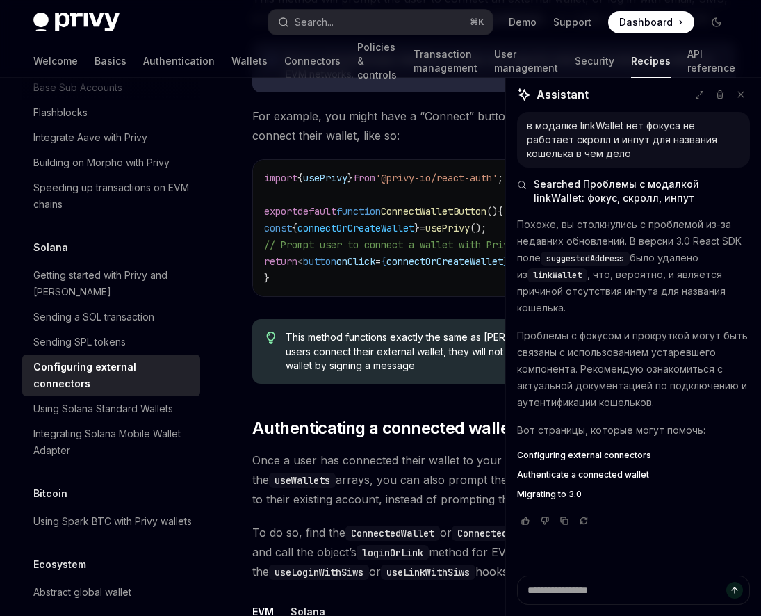
click at [576, 255] on span "suggestedAddress" at bounding box center [585, 258] width 78 height 11
copy span "suggestedAddress"
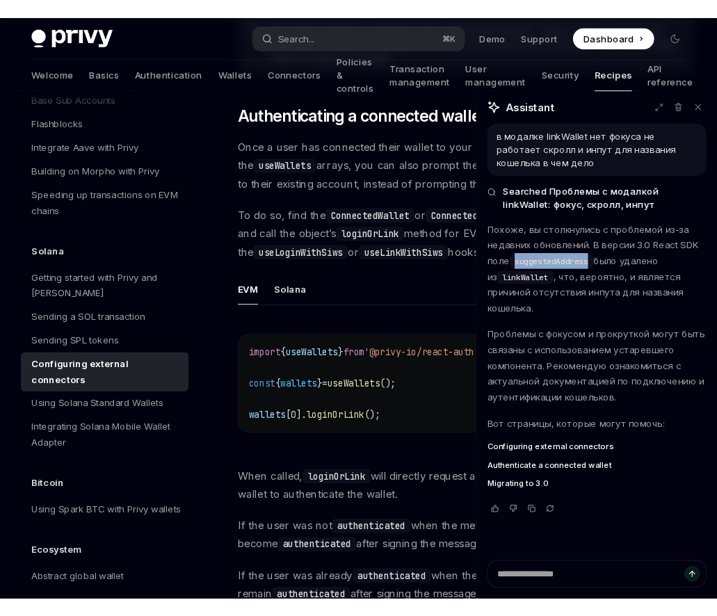
scroll to position [1882, 0]
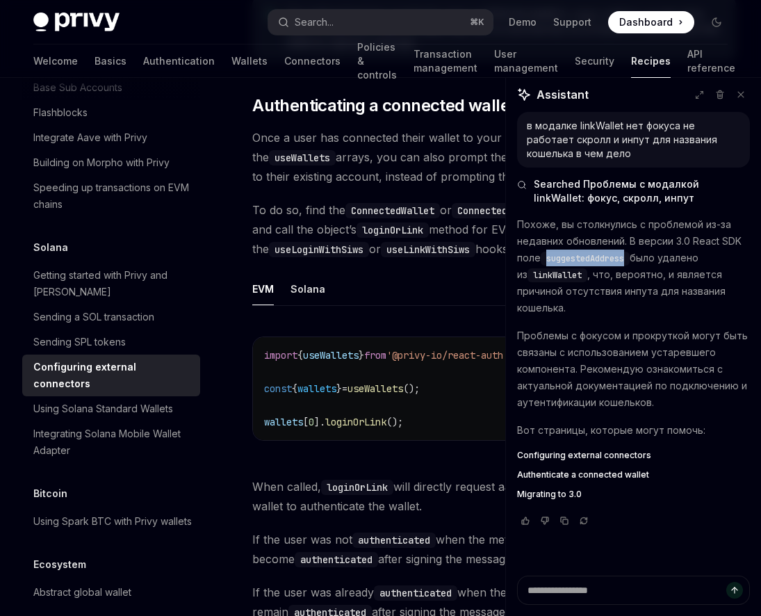
type textarea "*"
